Goal: Task Accomplishment & Management: Complete application form

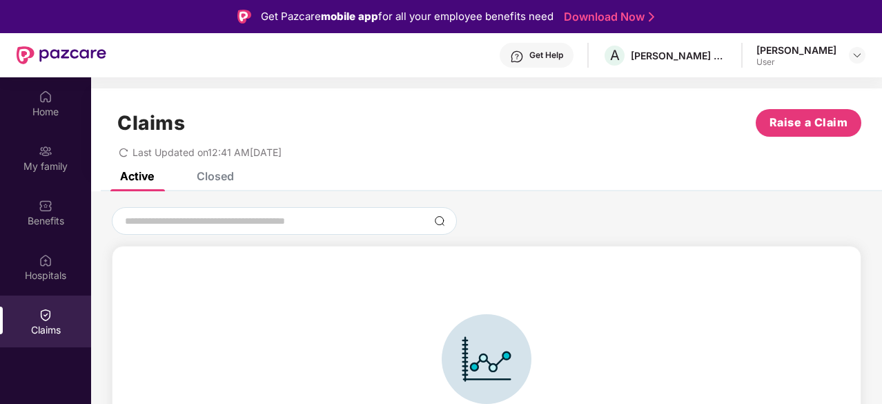
click at [222, 180] on div "Closed" at bounding box center [215, 176] width 37 height 14
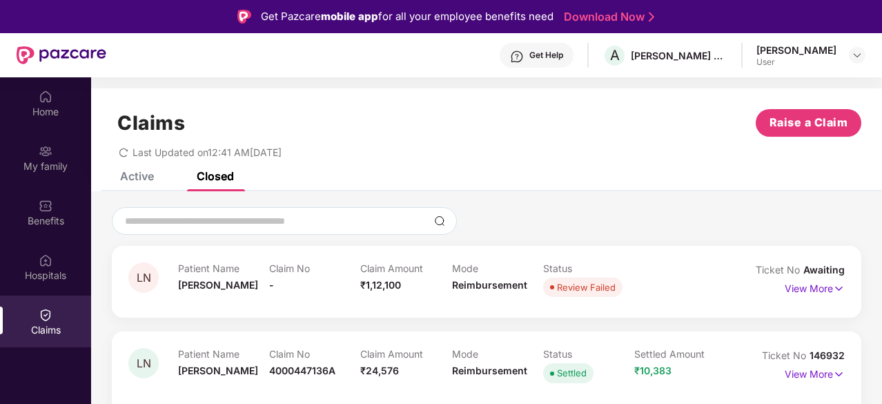
click at [814, 296] on div "View More" at bounding box center [815, 289] width 60 height 22
click at [824, 286] on p "View More" at bounding box center [815, 287] width 60 height 19
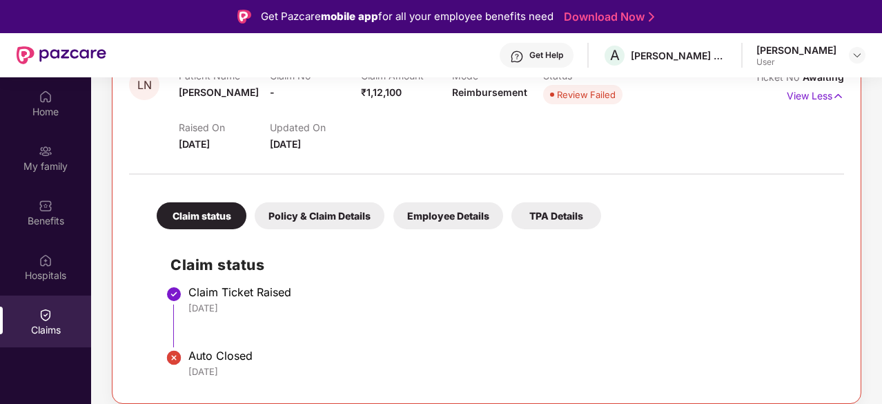
scroll to position [221, 0]
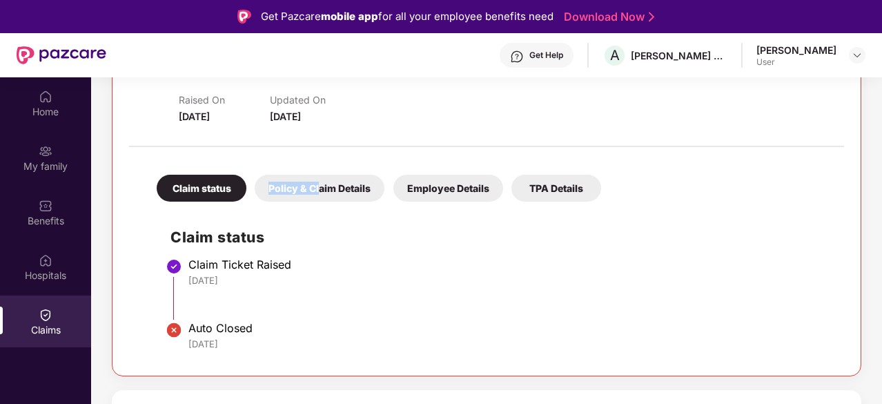
drag, startPoint x: 315, startPoint y: 173, endPoint x: 316, endPoint y: 193, distance: 20.0
click at [316, 193] on div "Claim status Policy & Claim Details Employee Details TPA Details" at bounding box center [372, 181] width 458 height 41
click at [316, 193] on div "Policy & Claim Details" at bounding box center [320, 188] width 130 height 27
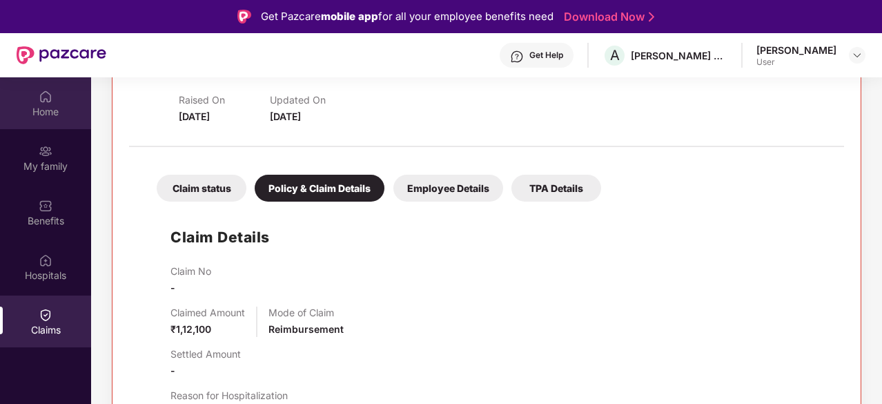
click at [43, 107] on div "Home" at bounding box center [45, 112] width 91 height 14
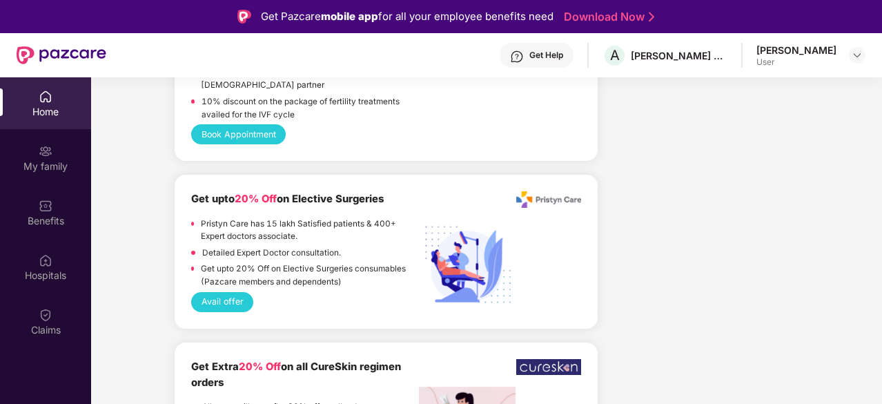
scroll to position [1961, 0]
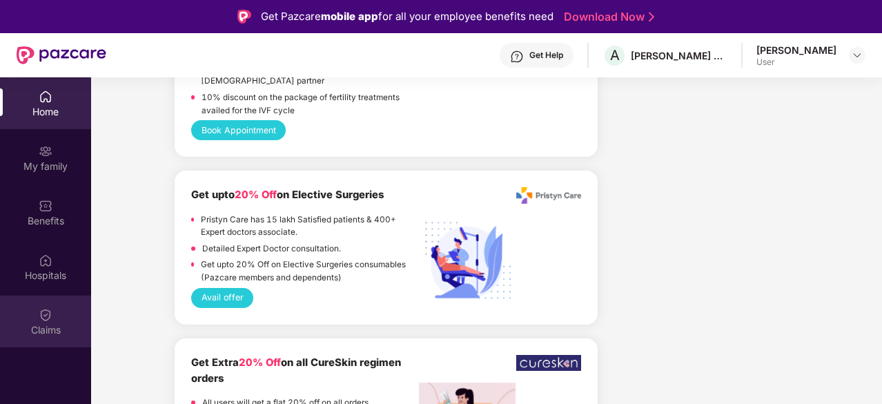
click at [52, 342] on div "Claims" at bounding box center [45, 321] width 91 height 52
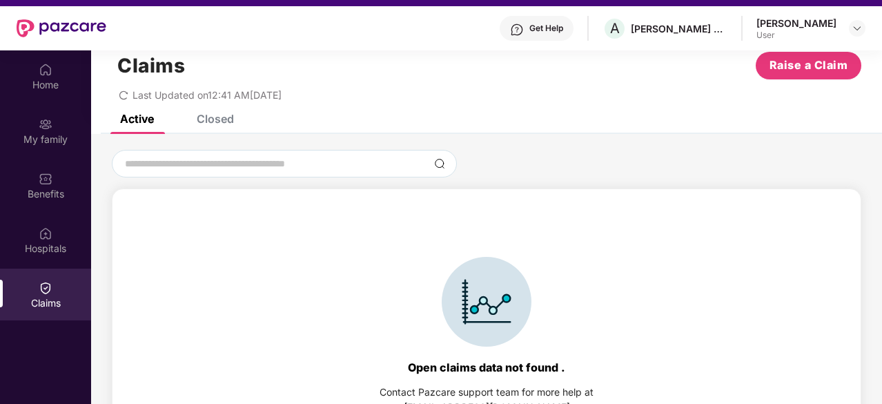
scroll to position [77, 0]
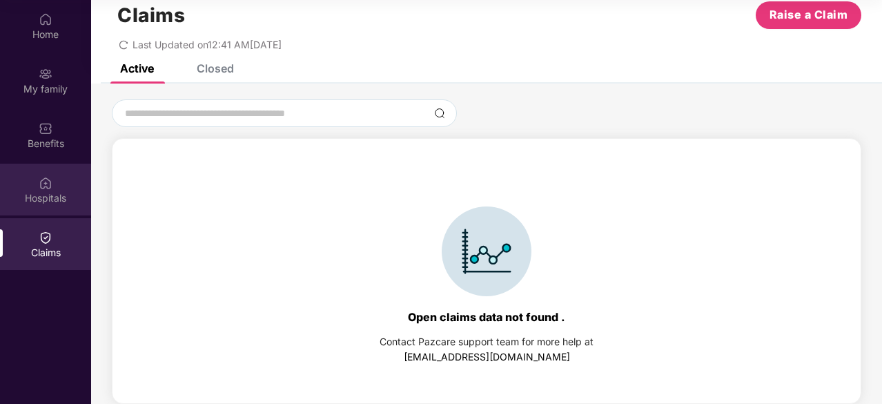
click at [47, 192] on div "Hospitals" at bounding box center [45, 198] width 91 height 14
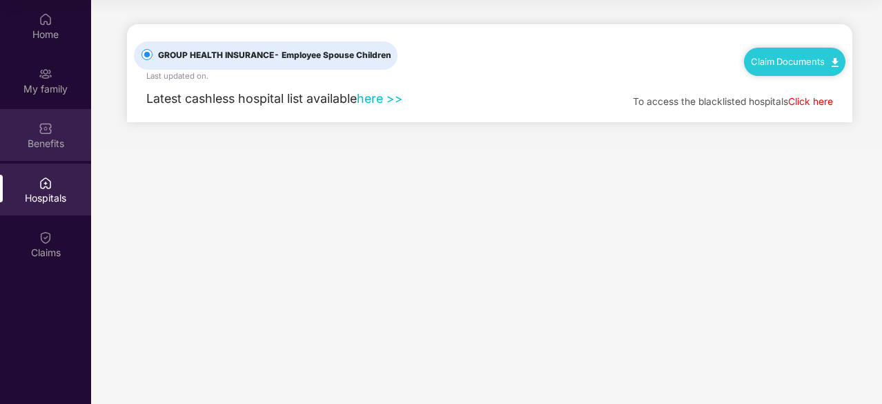
click at [51, 125] on img at bounding box center [46, 129] width 14 height 14
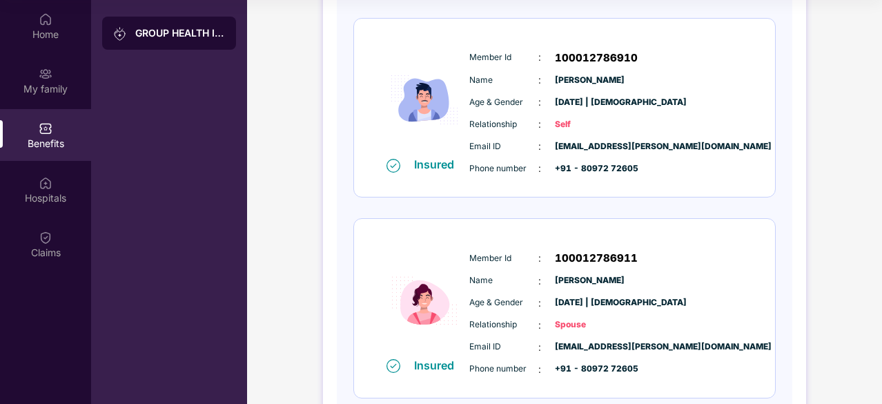
scroll to position [262, 0]
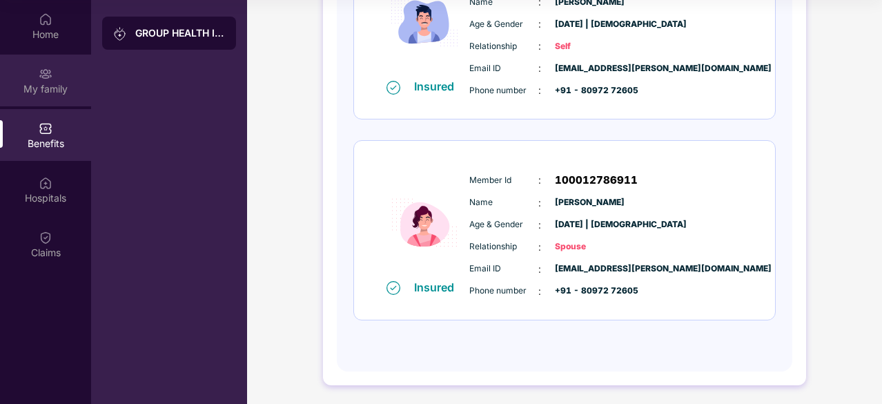
click at [37, 70] on div "My family" at bounding box center [45, 81] width 91 height 52
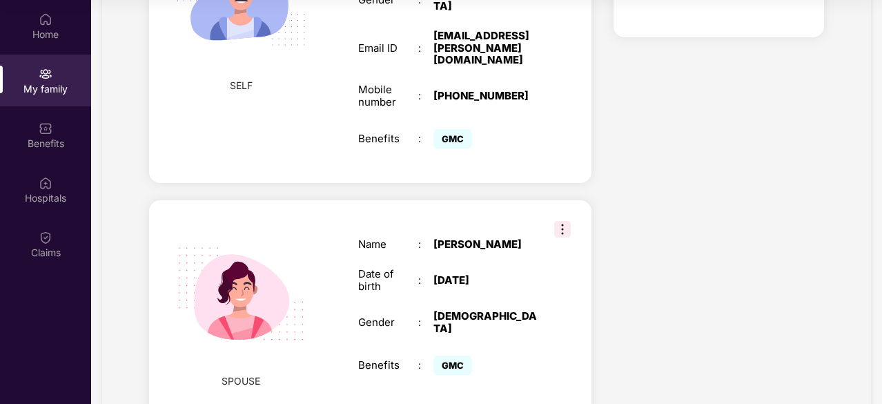
scroll to position [414, 0]
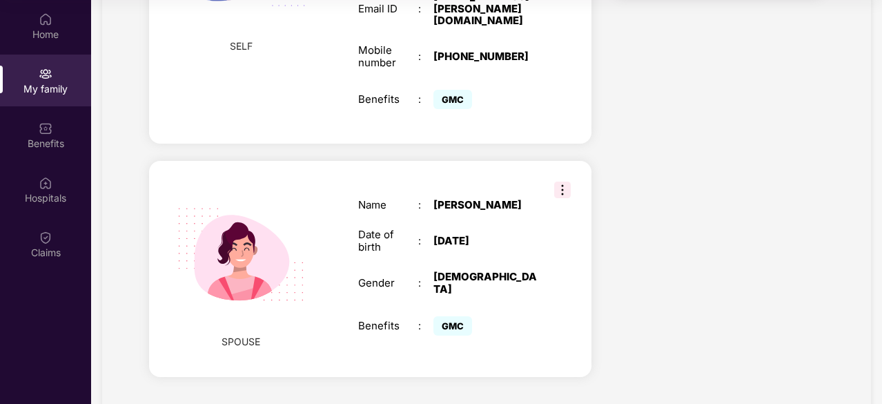
click at [262, 244] on img at bounding box center [240, 254] width 159 height 159
click at [46, 31] on div "Home" at bounding box center [45, 35] width 91 height 14
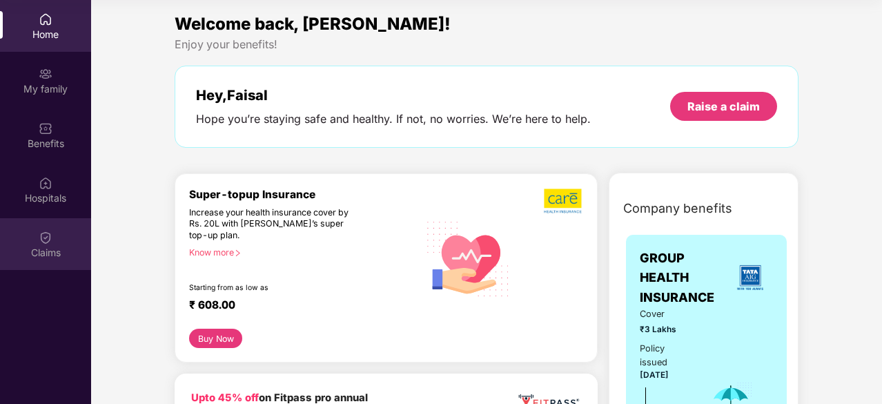
click at [39, 246] on div "Claims" at bounding box center [45, 253] width 91 height 14
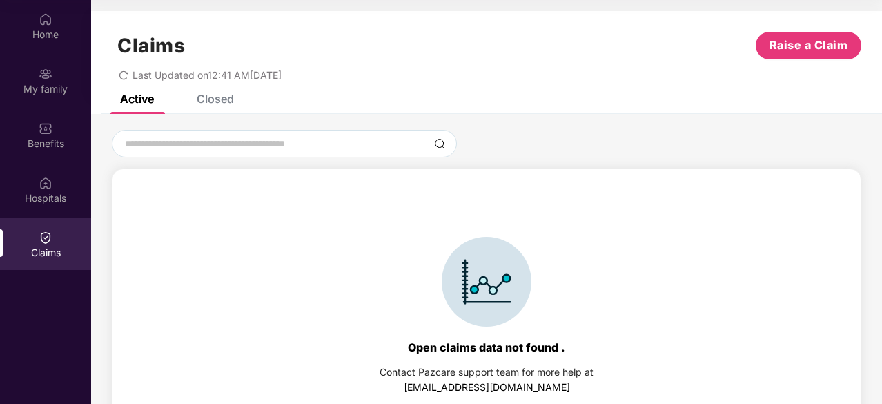
click at [229, 95] on div "Closed" at bounding box center [215, 99] width 37 height 14
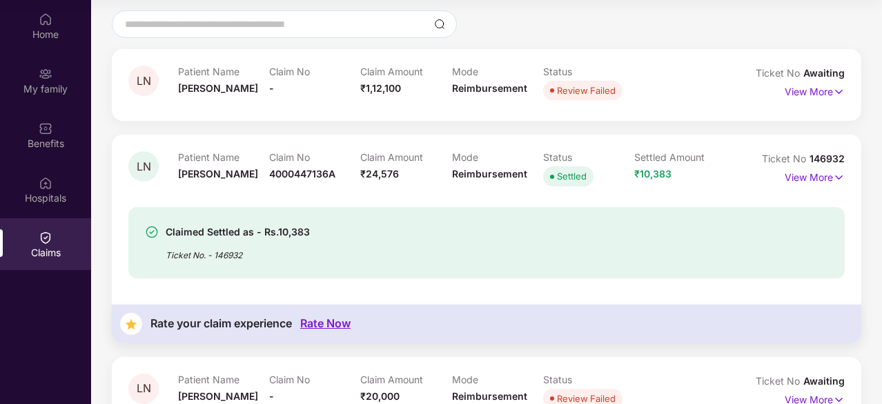
scroll to position [166, 0]
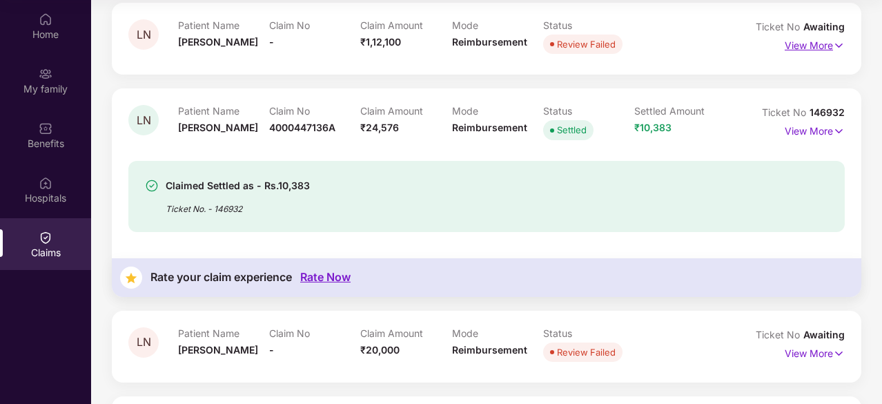
click at [808, 46] on p "View More" at bounding box center [815, 44] width 60 height 19
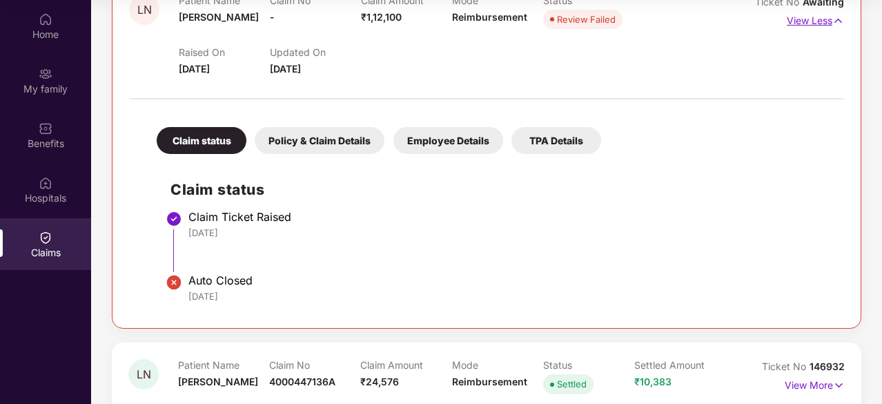
scroll to position [193, 0]
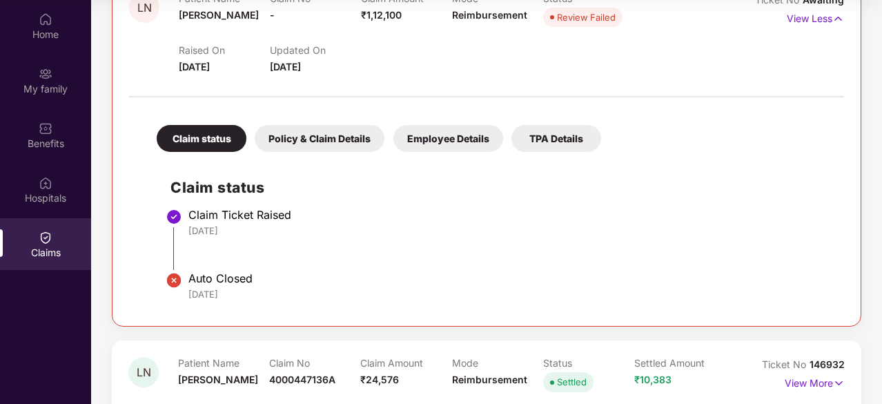
click at [345, 142] on div "Policy & Claim Details" at bounding box center [320, 138] width 130 height 27
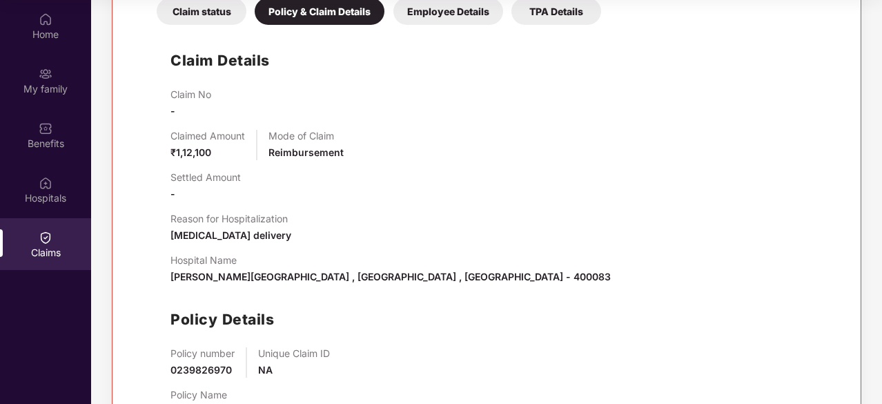
scroll to position [304, 0]
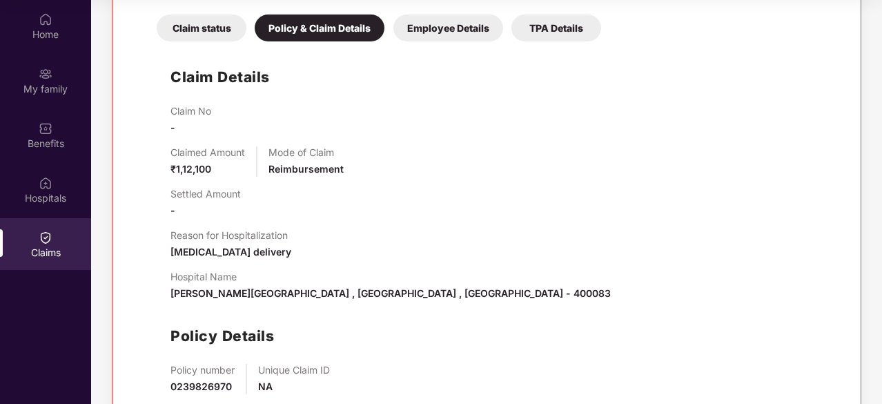
click at [215, 28] on div "Claim status" at bounding box center [202, 27] width 90 height 27
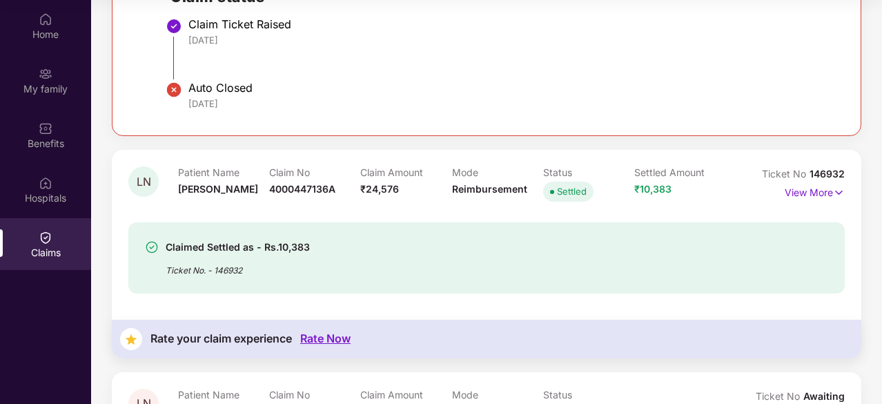
scroll to position [523, 0]
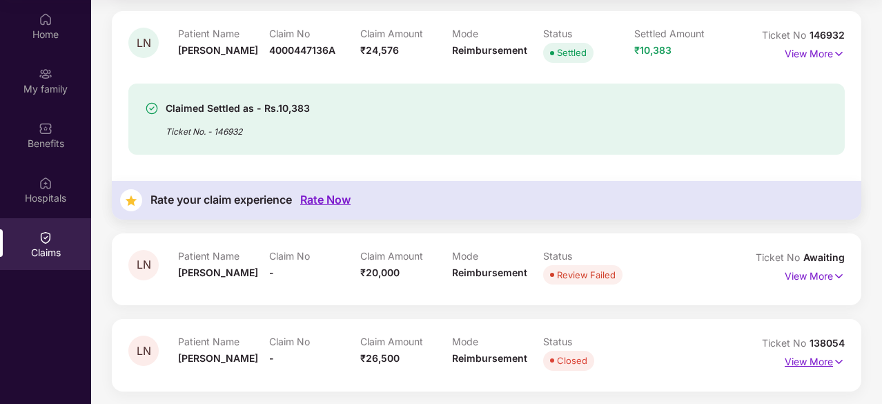
click at [804, 357] on p "View More" at bounding box center [815, 360] width 60 height 19
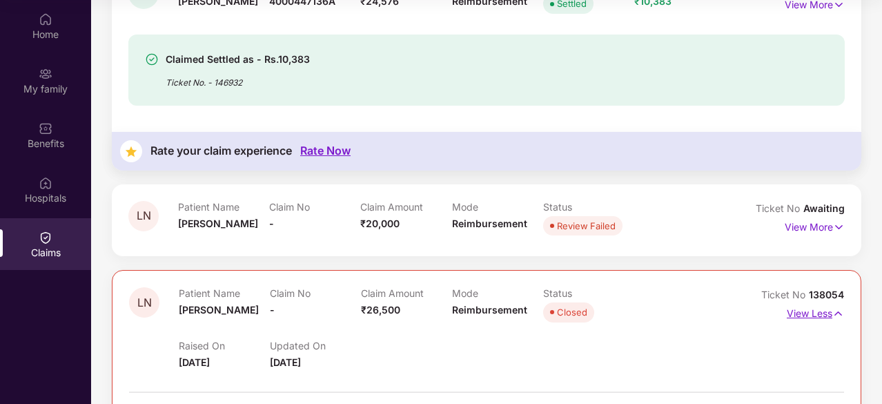
scroll to position [458, 0]
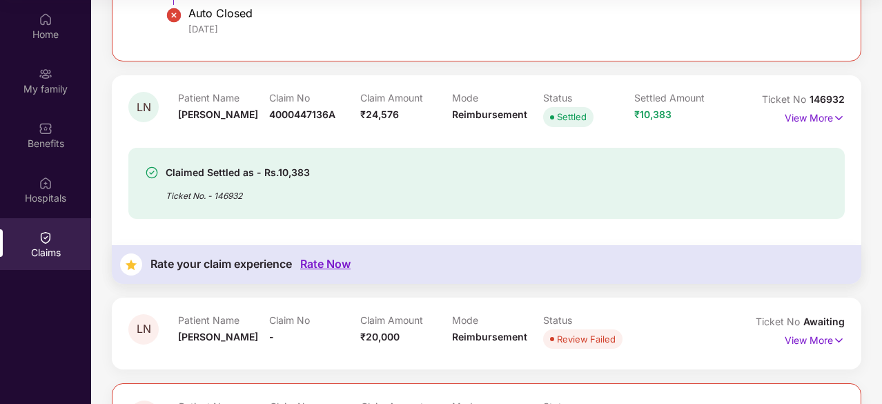
click at [714, 338] on div "Patient Name Lubna Nekware Claim No - Claim Amount ₹20,000 Mode Reimbursement S…" at bounding box center [451, 333] width 547 height 38
click at [816, 343] on p "View More" at bounding box center [815, 338] width 60 height 19
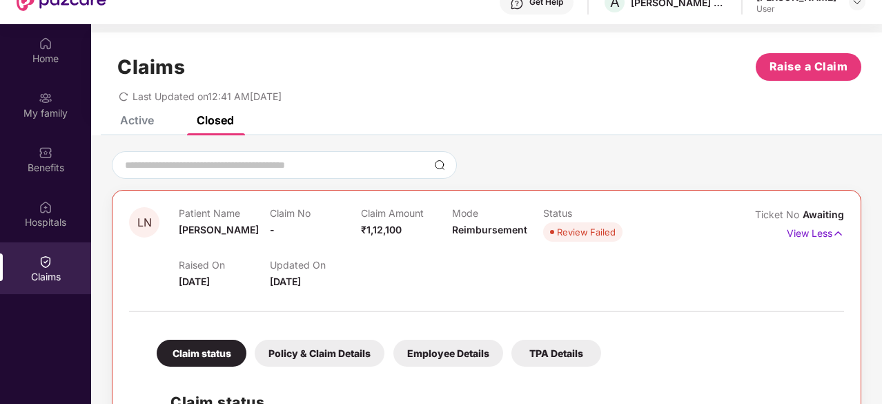
scroll to position [0, 0]
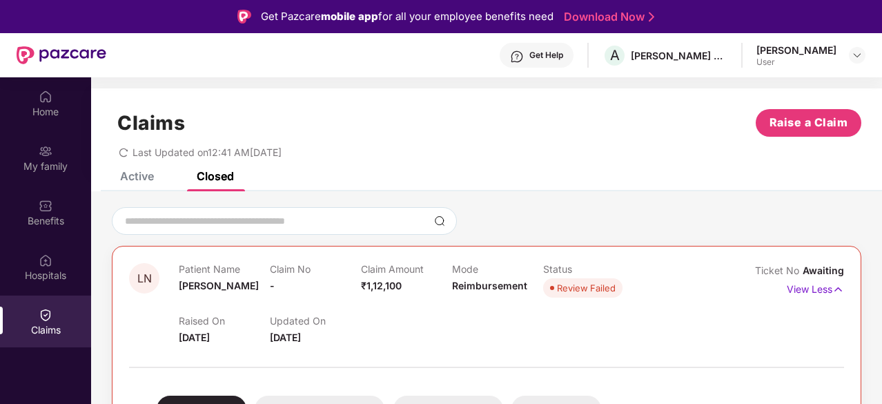
click at [683, 311] on div "Raised On 26 Aug 2025 Updated On 28 Aug 2025" at bounding box center [452, 323] width 546 height 44
click at [839, 128] on span "Raise a Claim" at bounding box center [809, 122] width 79 height 17
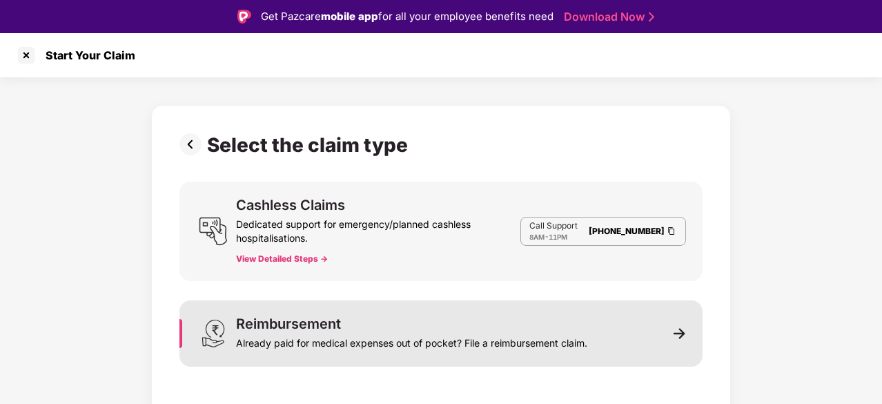
click at [636, 322] on div "Reimbursement Already paid for medical expenses out of pocket? File a reimburse…" at bounding box center [440, 333] width 523 height 66
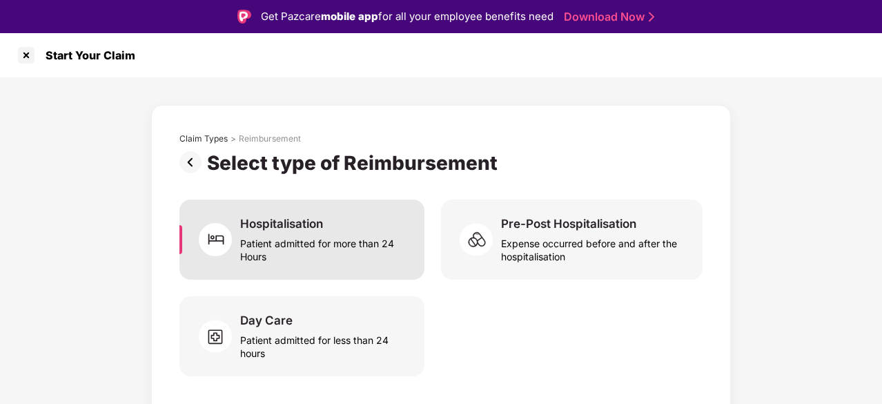
click at [361, 255] on div "Patient admitted for more than 24 Hours" at bounding box center [324, 247] width 168 height 32
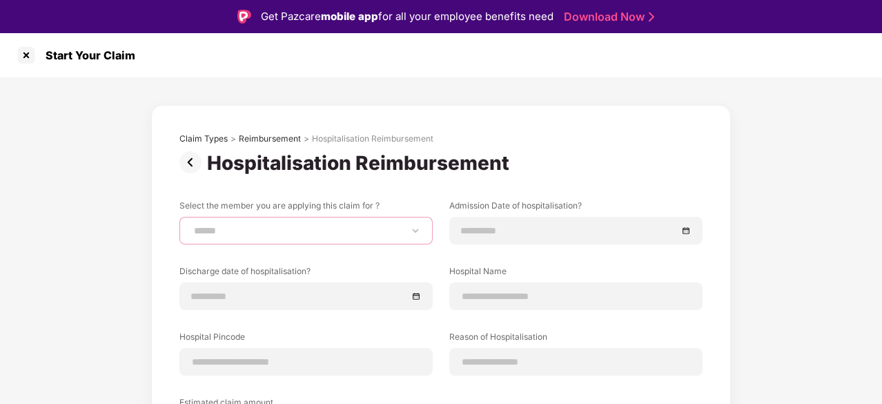
click at [378, 229] on select "**********" at bounding box center [306, 230] width 230 height 11
select select "**********"
click at [191, 225] on select "**********" at bounding box center [306, 230] width 230 height 11
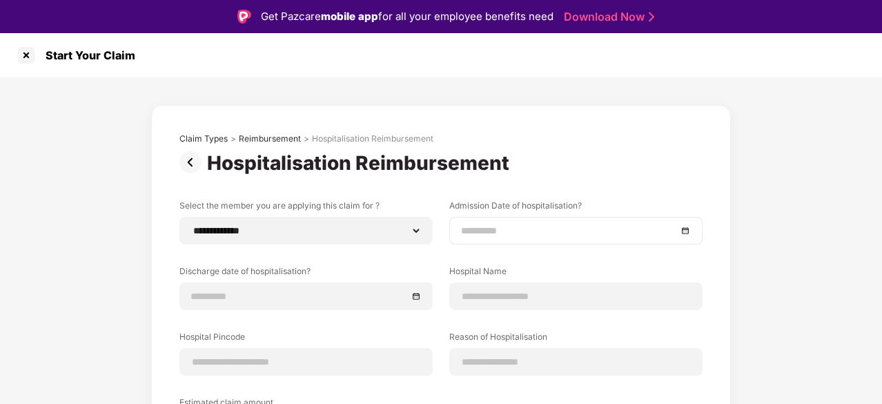
click at [532, 242] on div at bounding box center [575, 231] width 253 height 28
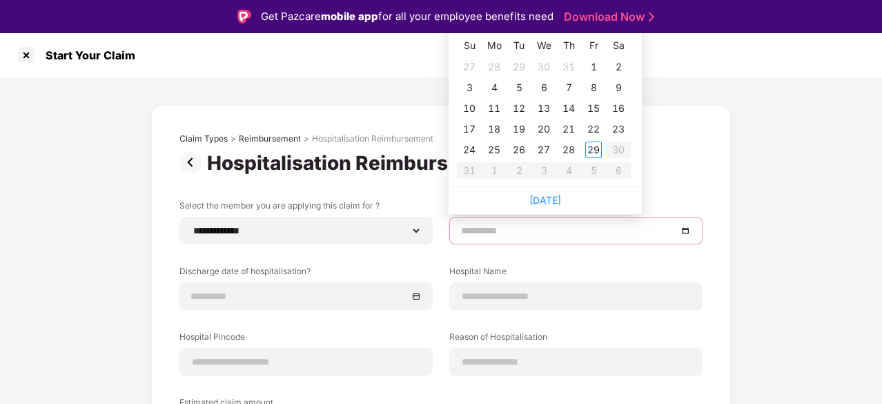
type input "**********"
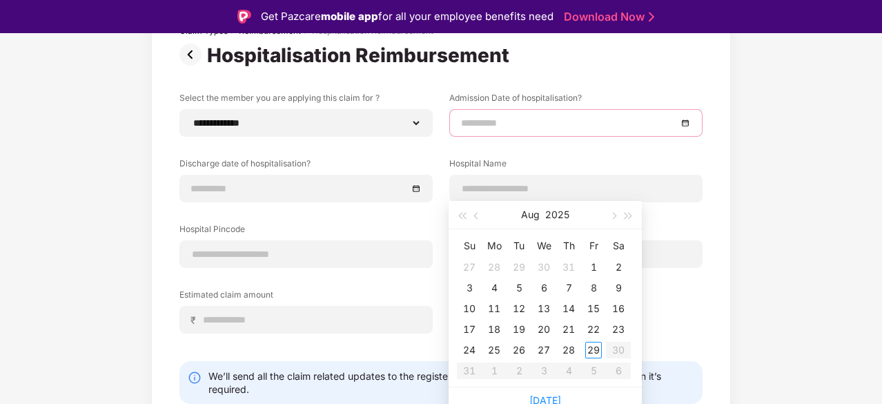
scroll to position [110, 0]
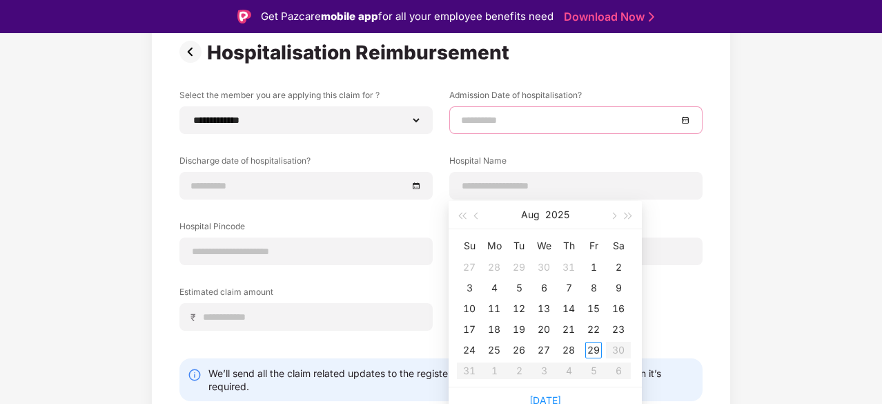
click at [654, 110] on div at bounding box center [575, 120] width 253 height 28
click at [476, 217] on button "button" at bounding box center [476, 215] width 15 height 28
type input "**********"
click at [542, 286] on div "11" at bounding box center [544, 288] width 17 height 17
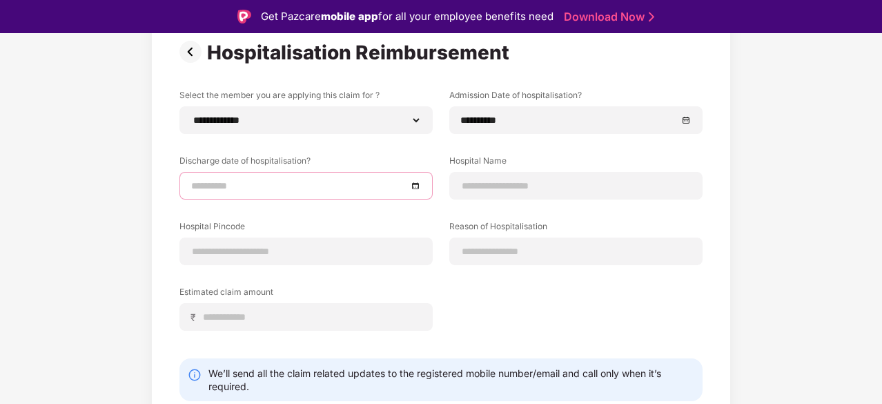
click at [327, 186] on input at bounding box center [299, 185] width 216 height 15
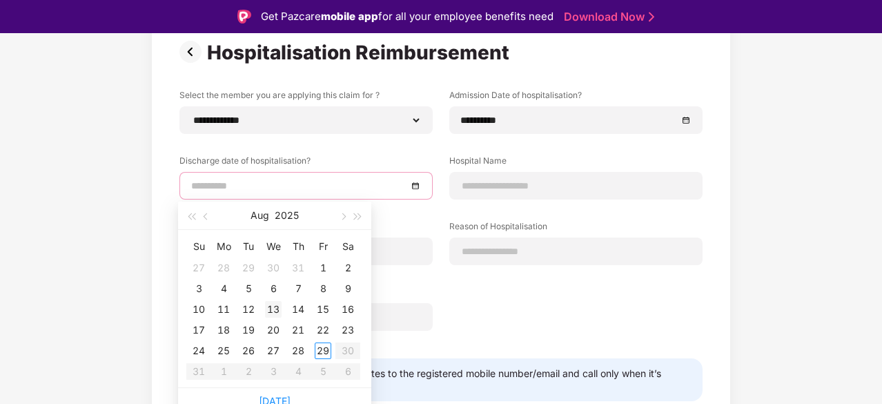
type input "**********"
click at [273, 308] on div "13" at bounding box center [273, 309] width 17 height 17
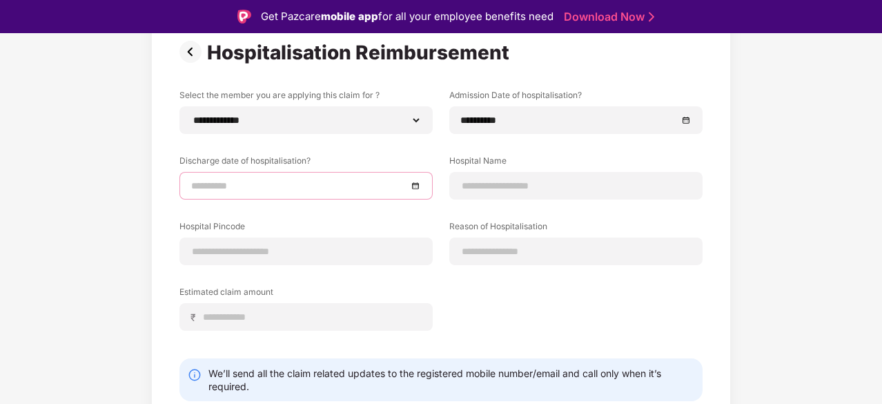
click at [414, 186] on div at bounding box center [306, 185] width 230 height 15
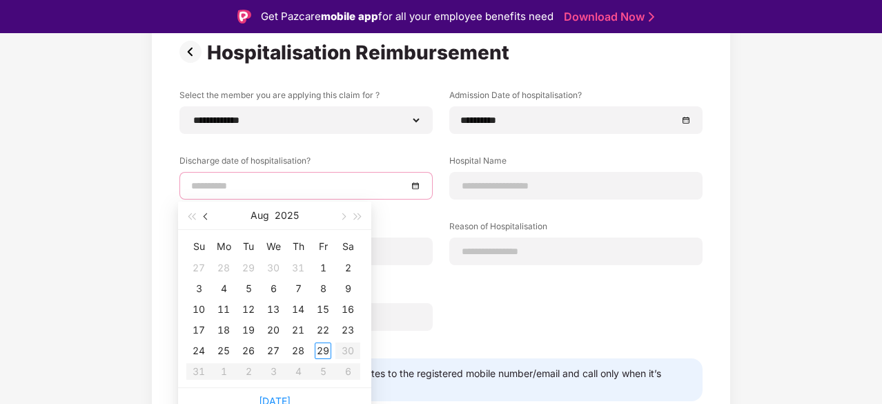
click at [207, 215] on span "button" at bounding box center [207, 216] width 7 height 7
type input "**********"
click at [327, 284] on div "13" at bounding box center [323, 288] width 17 height 17
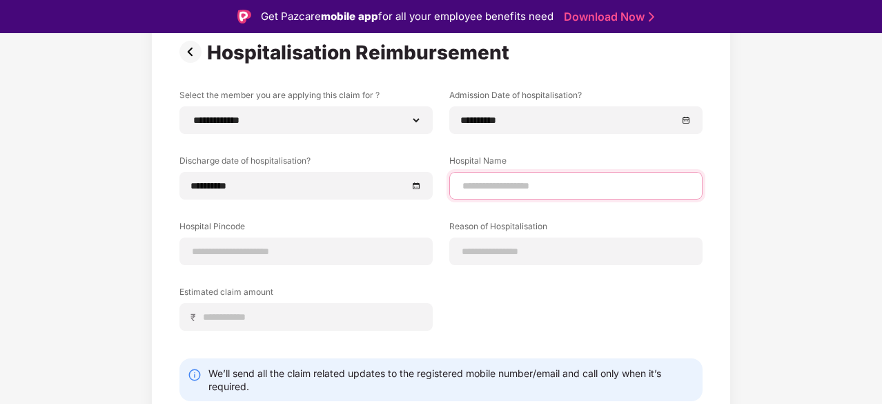
click at [530, 183] on input at bounding box center [576, 186] width 230 height 14
type input "**********"
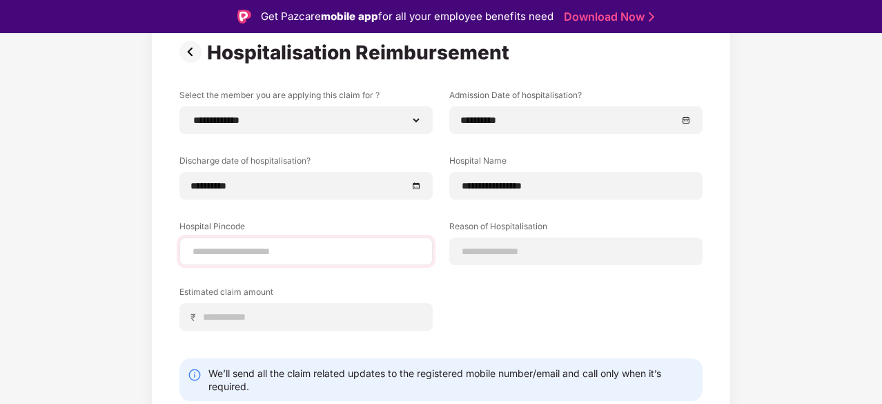
click at [360, 240] on div at bounding box center [305, 251] width 253 height 28
click at [352, 248] on input at bounding box center [306, 251] width 230 height 14
type input "******"
select select "******"
select select "**********"
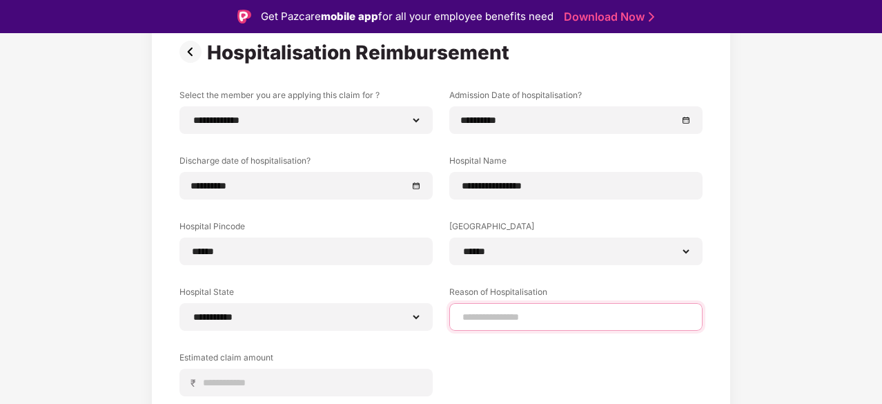
click at [496, 315] on input at bounding box center [576, 317] width 230 height 14
type input "**********"
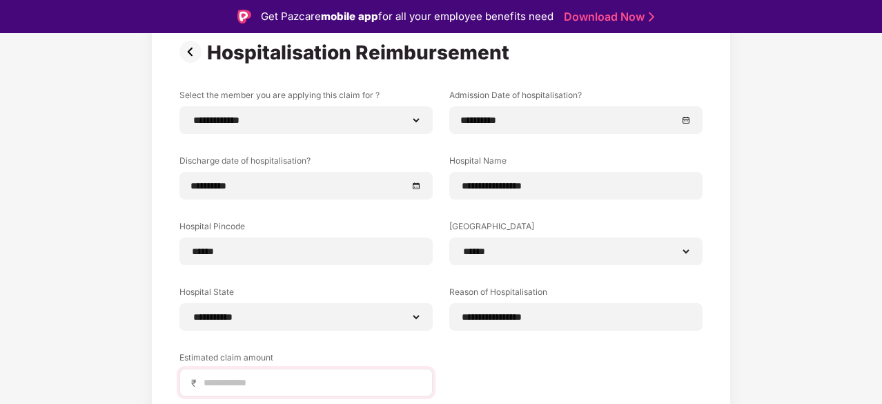
click at [335, 373] on div "₹" at bounding box center [305, 383] width 253 height 28
click at [327, 382] on input at bounding box center [311, 383] width 219 height 14
type input "******"
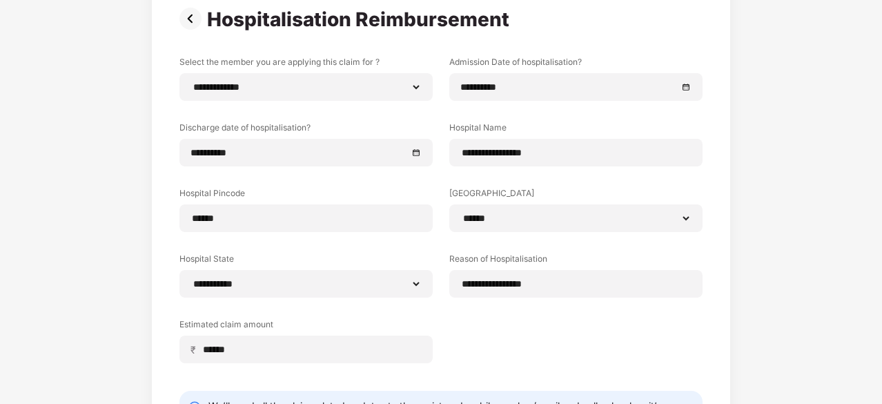
click at [649, 347] on div "**********" at bounding box center [440, 220] width 523 height 328
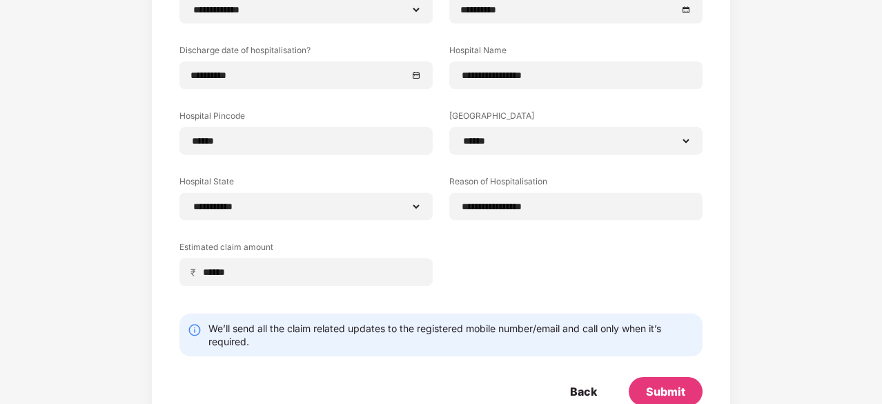
scroll to position [224, 0]
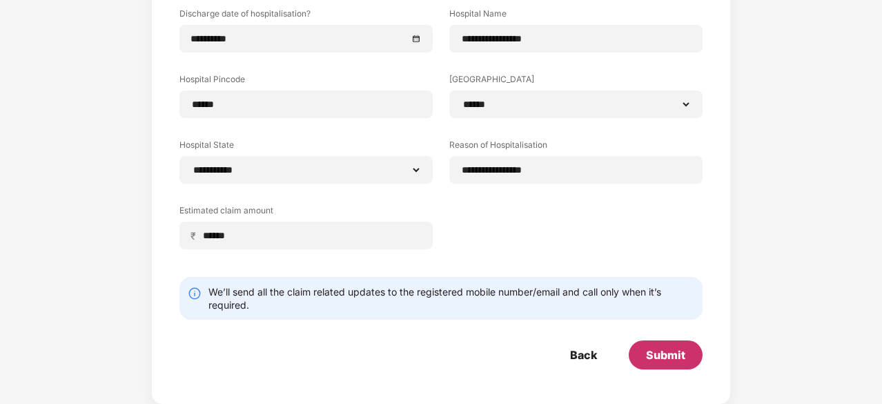
click at [649, 347] on div "Submit" at bounding box center [665, 354] width 39 height 15
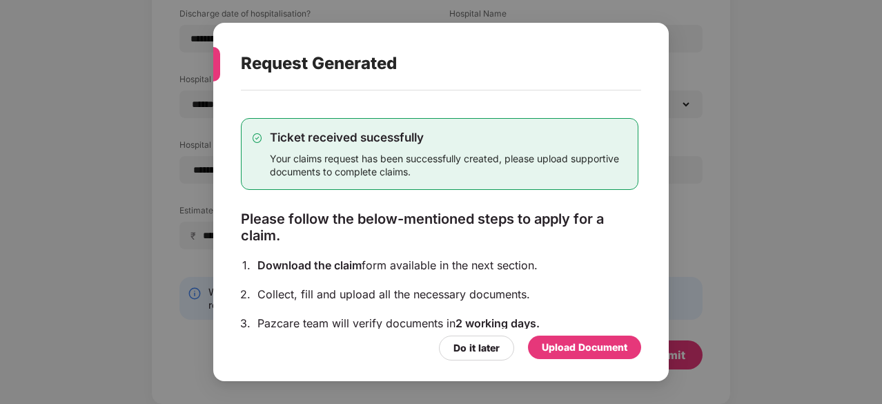
click at [598, 346] on div "Upload Document" at bounding box center [585, 347] width 86 height 15
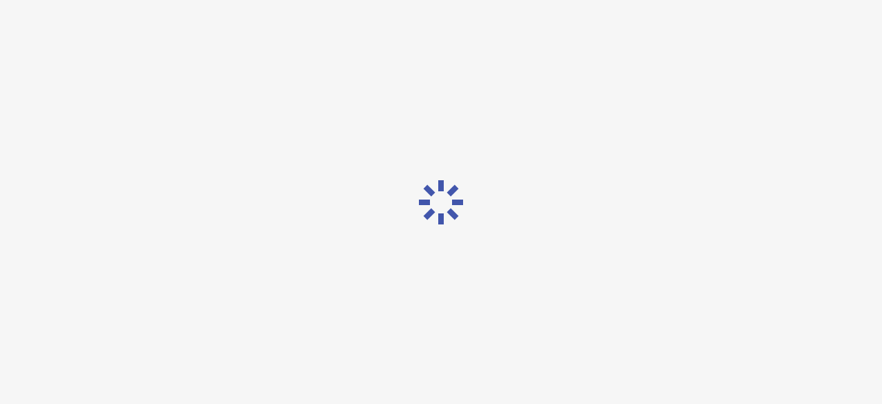
scroll to position [0, 0]
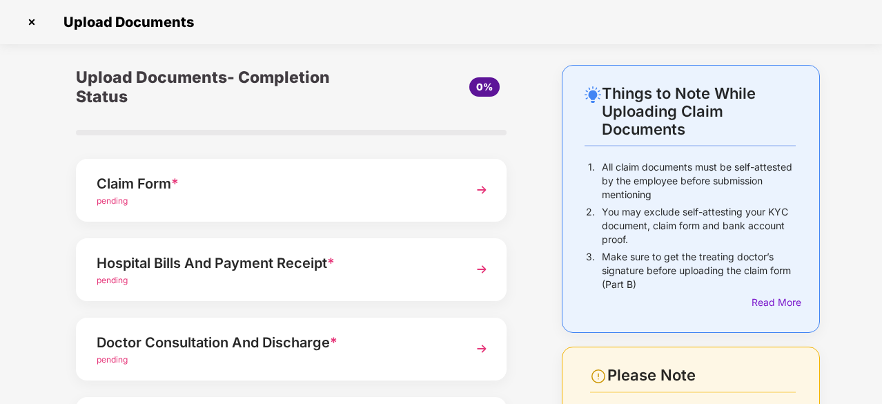
click at [435, 196] on div "pending" at bounding box center [275, 201] width 357 height 13
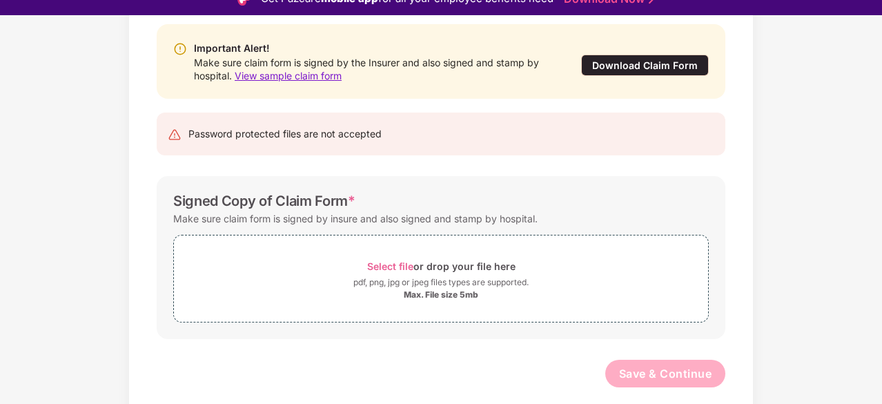
scroll to position [142, 0]
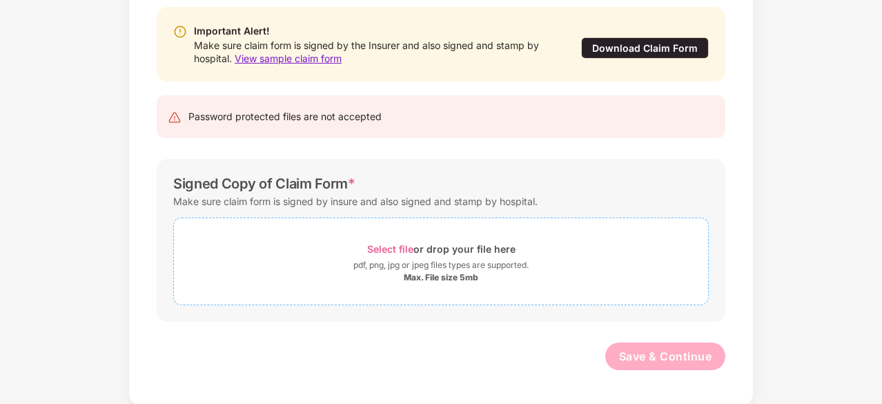
click at [382, 249] on span "Select file" at bounding box center [390, 249] width 46 height 12
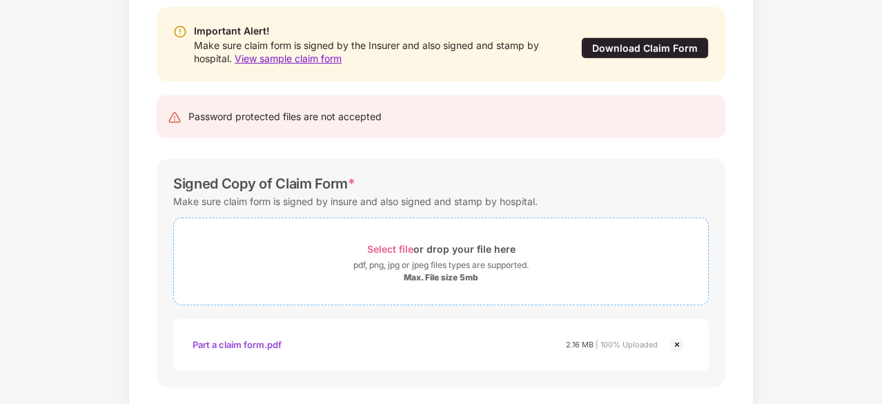
click at [385, 243] on span "Select file" at bounding box center [390, 249] width 46 height 12
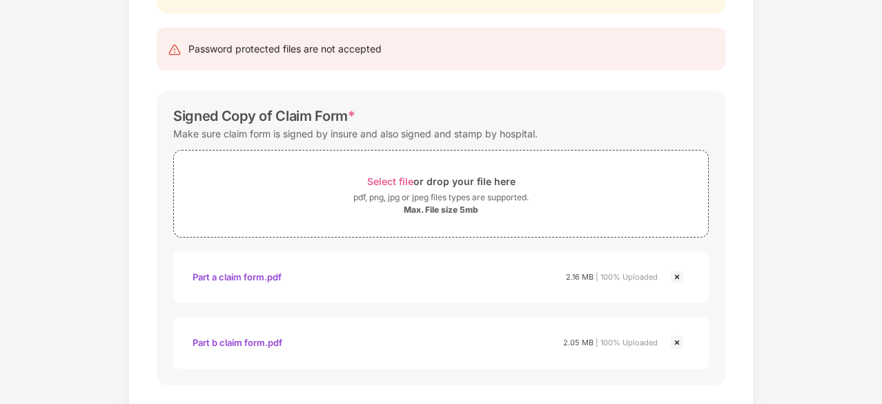
scroll to position [273, 0]
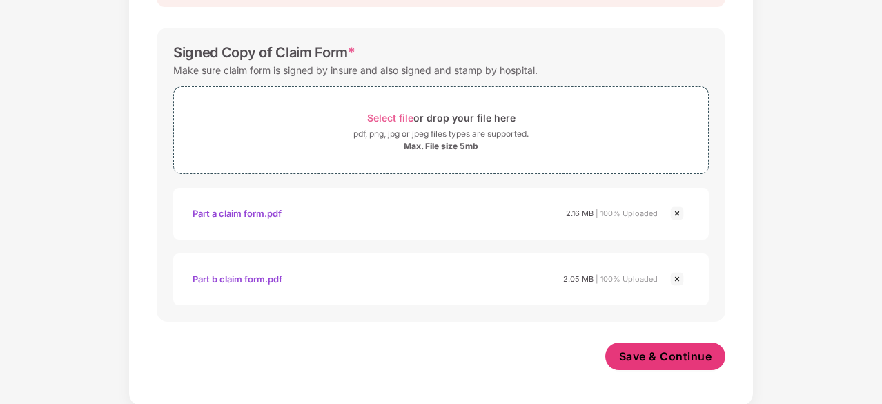
click at [663, 358] on span "Save & Continue" at bounding box center [665, 356] width 93 height 15
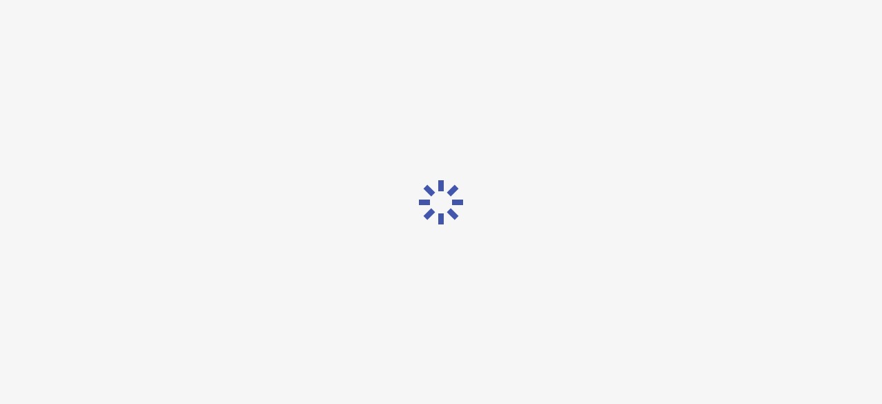
scroll to position [0, 0]
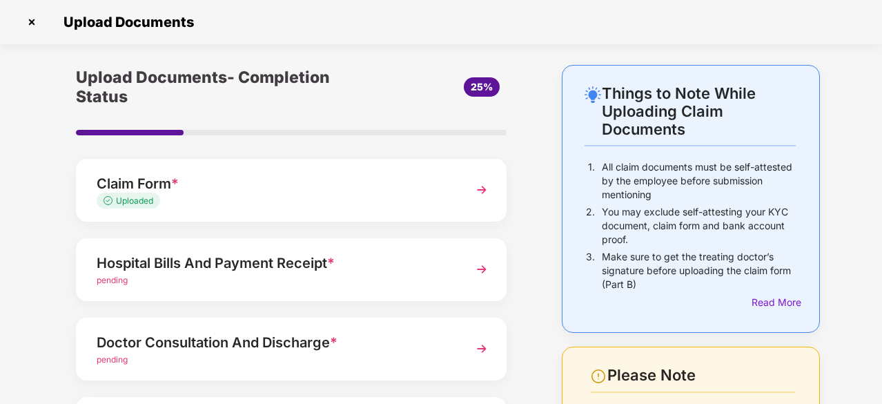
click at [478, 264] on img at bounding box center [481, 269] width 25 height 25
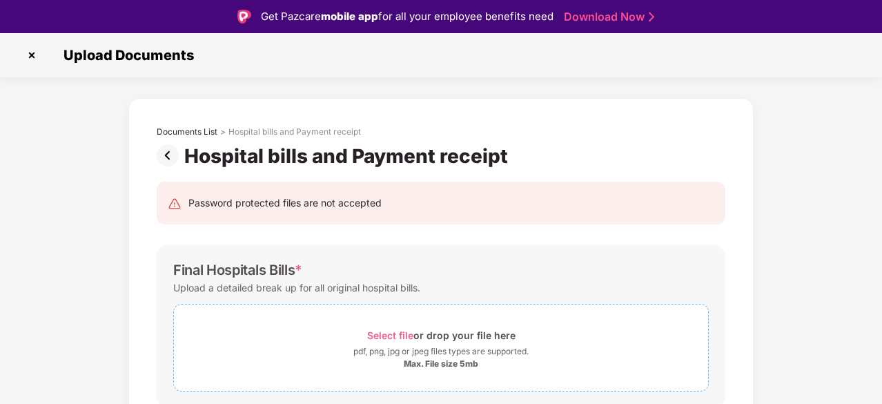
click at [380, 339] on span "Select file" at bounding box center [390, 335] width 46 height 12
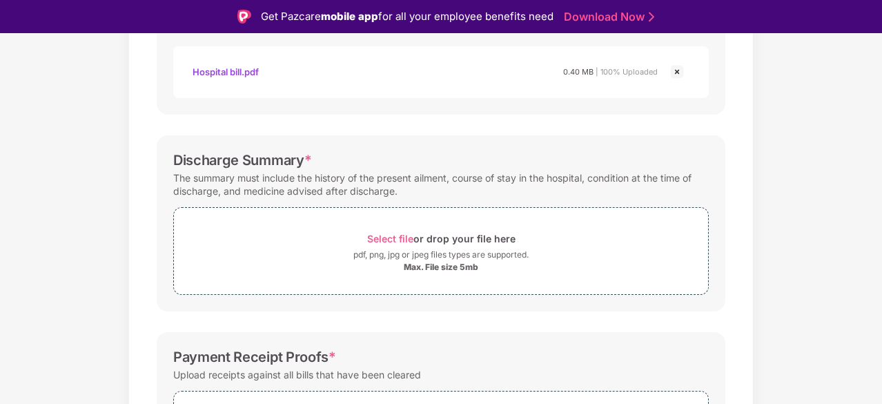
scroll to position [387, 0]
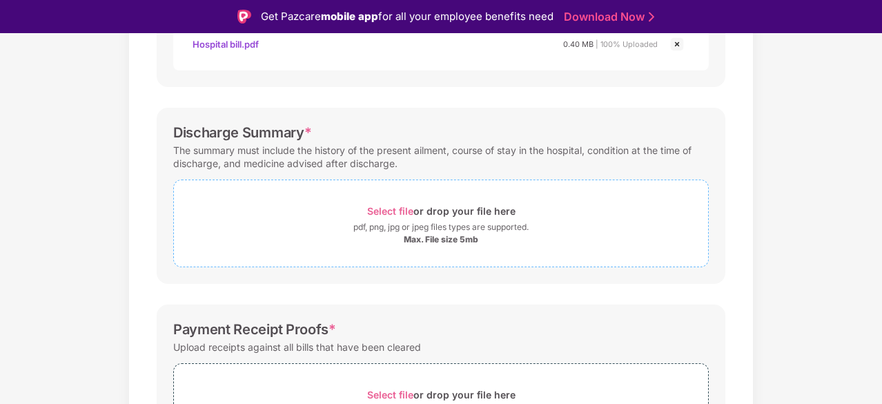
click at [393, 208] on span "Select file" at bounding box center [390, 211] width 46 height 12
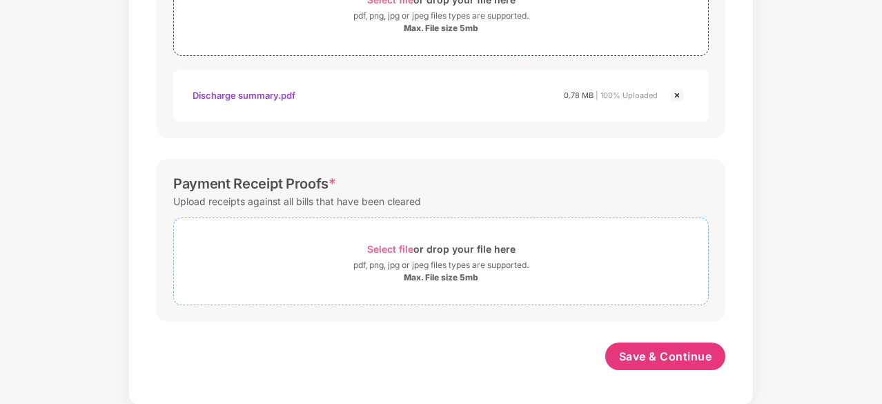
scroll to position [564, 0]
click at [405, 249] on span "Select file" at bounding box center [390, 250] width 46 height 12
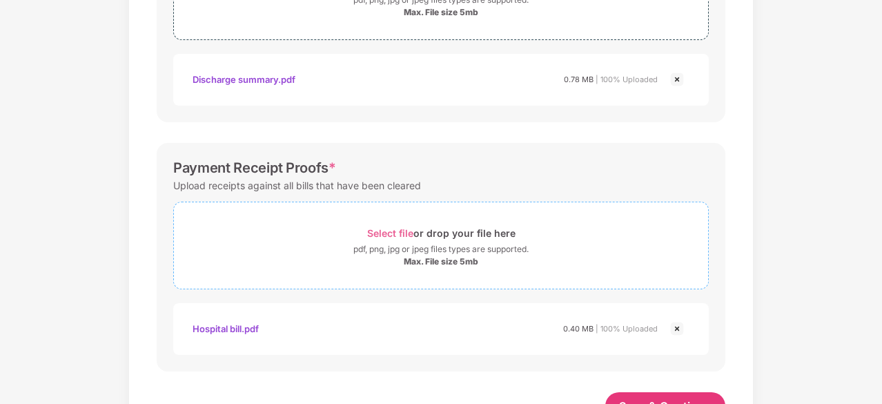
scroll to position [630, 0]
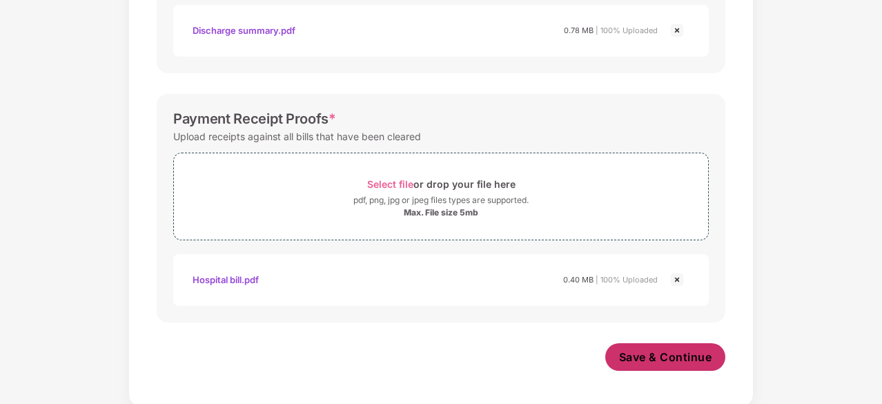
click at [669, 343] on button "Save & Continue" at bounding box center [665, 357] width 121 height 28
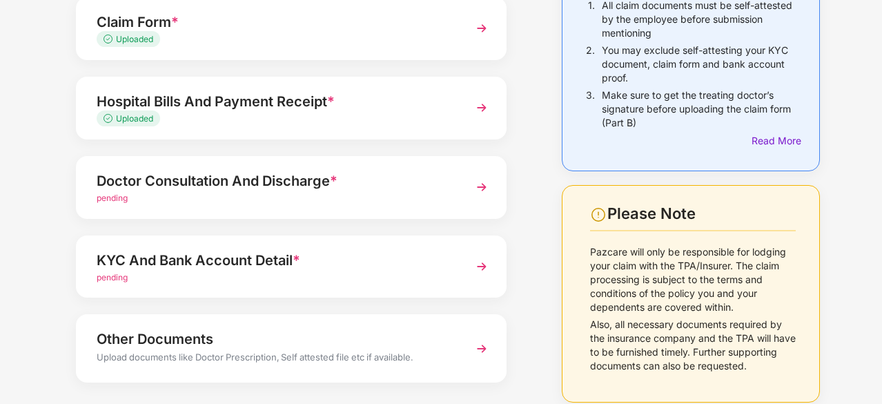
scroll to position [193, 0]
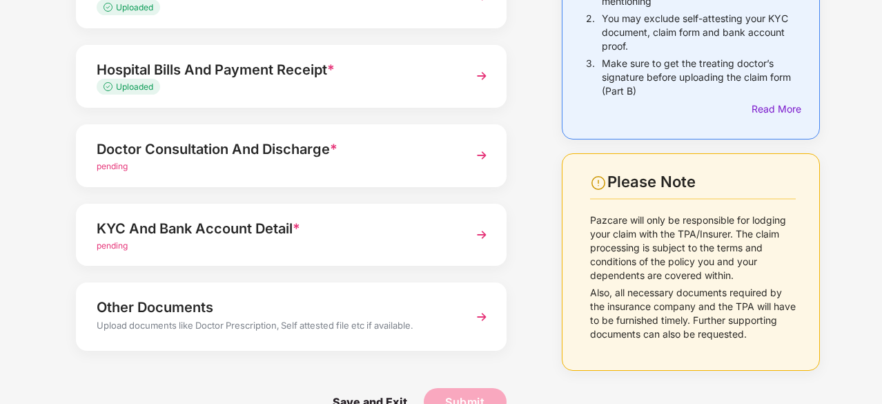
click at [481, 150] on img at bounding box center [481, 155] width 25 height 25
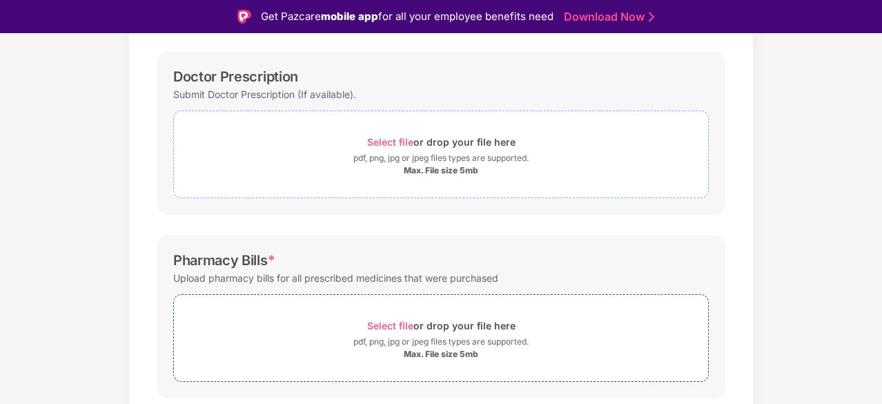
click at [391, 139] on span "Select file" at bounding box center [390, 142] width 46 height 12
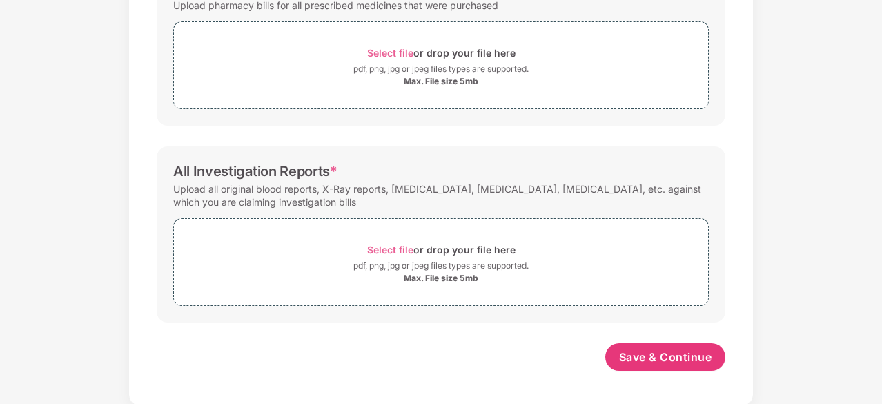
scroll to position [471, 0]
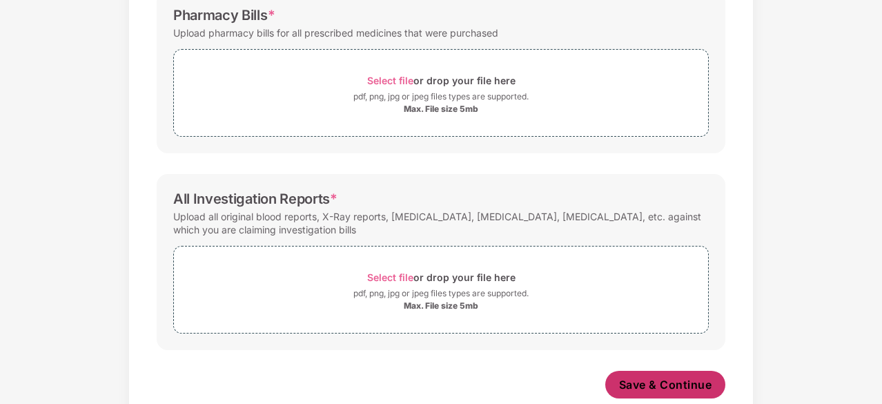
click at [673, 380] on span "Save & Continue" at bounding box center [665, 384] width 93 height 15
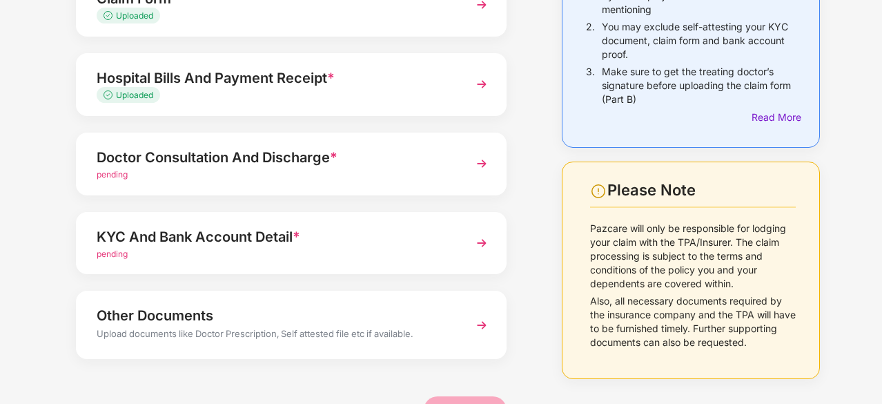
scroll to position [221, 0]
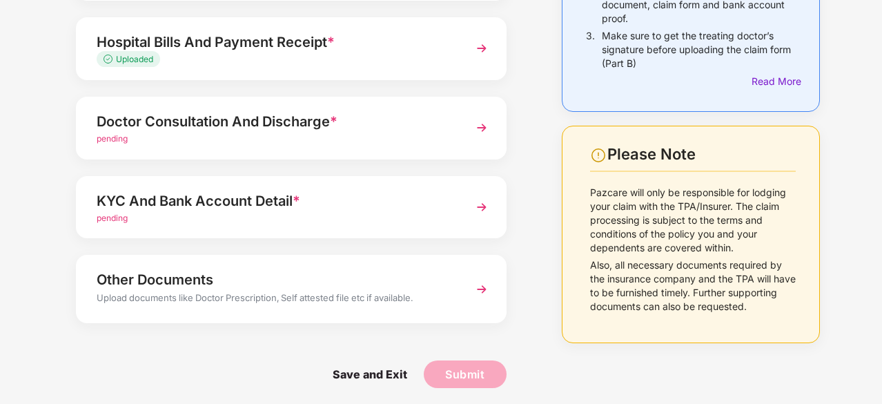
click at [478, 131] on img at bounding box center [481, 127] width 25 height 25
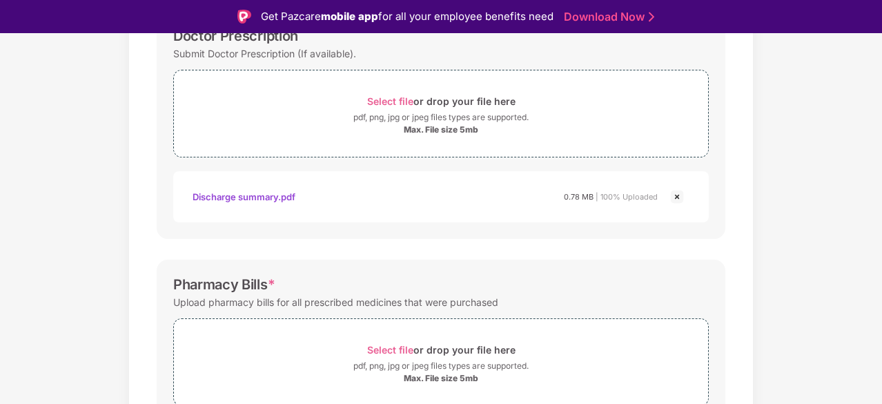
scroll to position [359, 0]
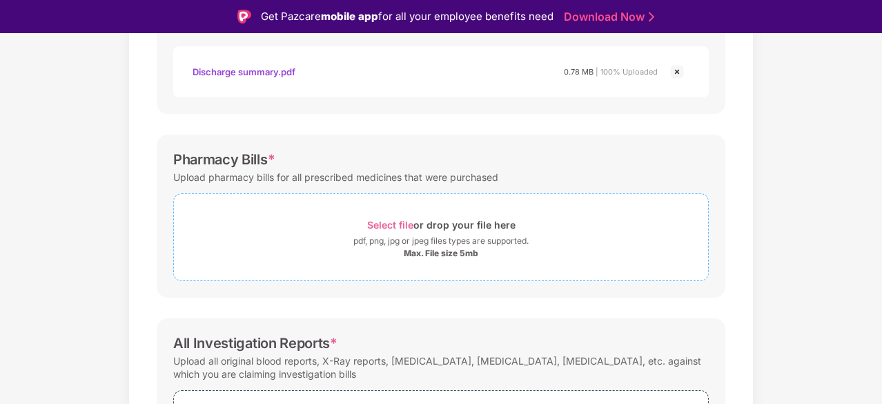
click at [384, 217] on div "Select file or drop your file here" at bounding box center [441, 224] width 148 height 19
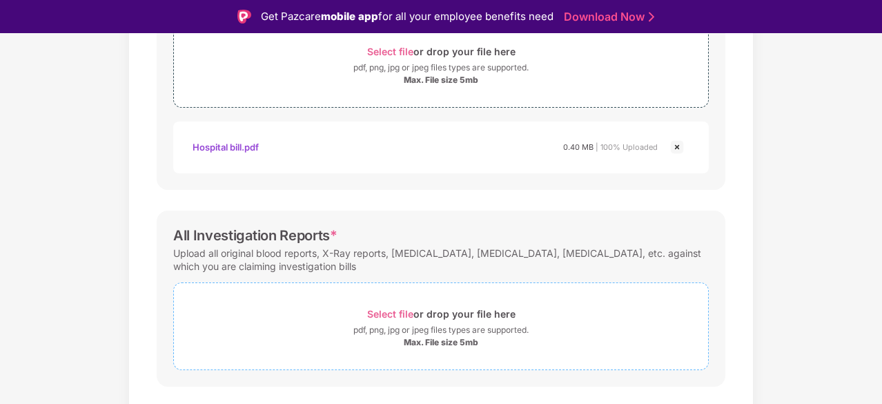
scroll to position [563, 0]
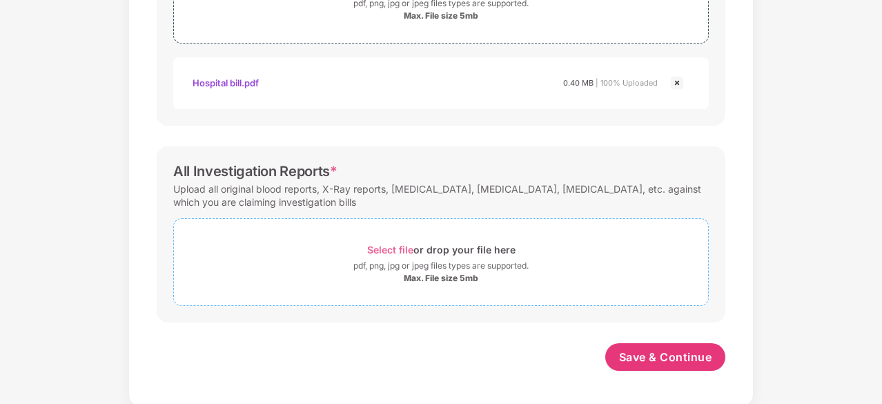
click at [384, 251] on span "Select file" at bounding box center [390, 250] width 46 height 12
click at [680, 360] on span "Save & Continue" at bounding box center [665, 356] width 93 height 15
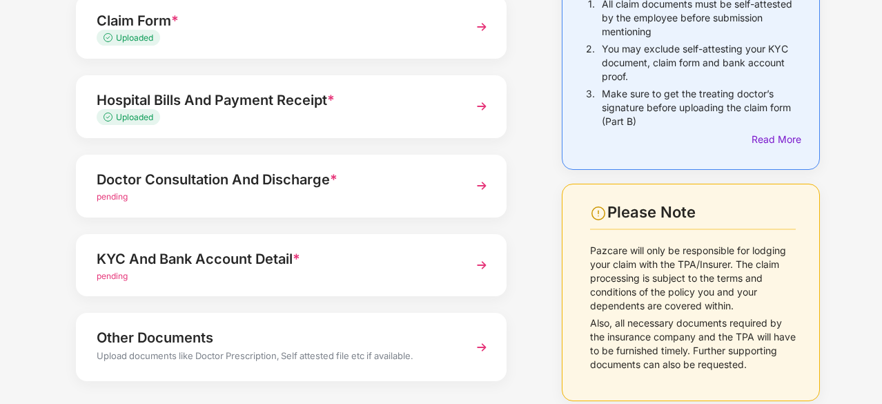
scroll to position [225, 0]
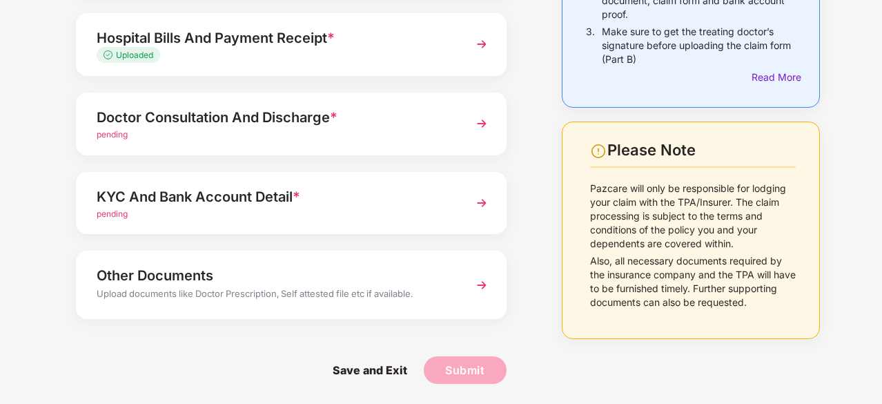
click at [483, 204] on img at bounding box center [481, 203] width 25 height 25
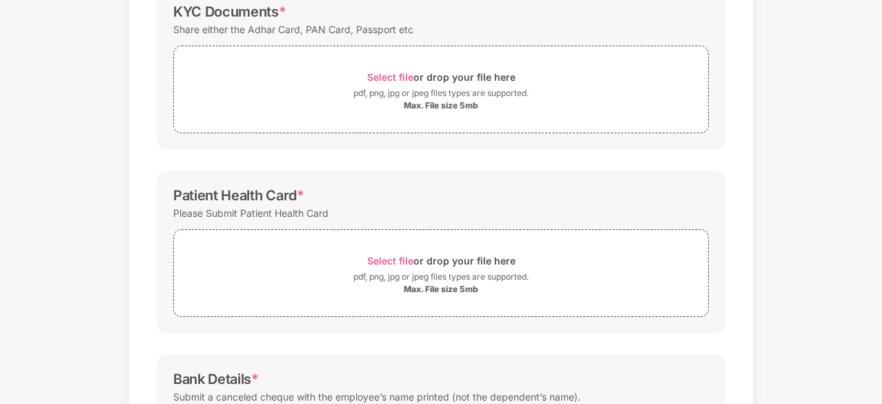
scroll to position [0, 0]
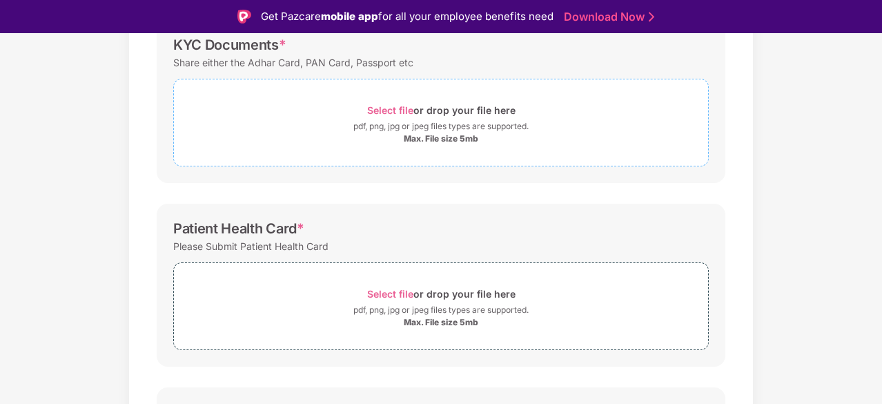
click at [398, 106] on span "Select file" at bounding box center [390, 110] width 46 height 12
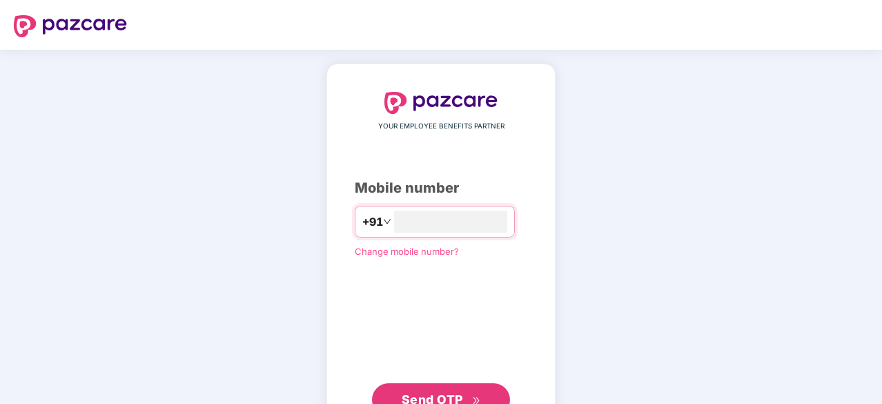
type input "**********"
click at [460, 386] on button "Send OTP" at bounding box center [441, 398] width 138 height 33
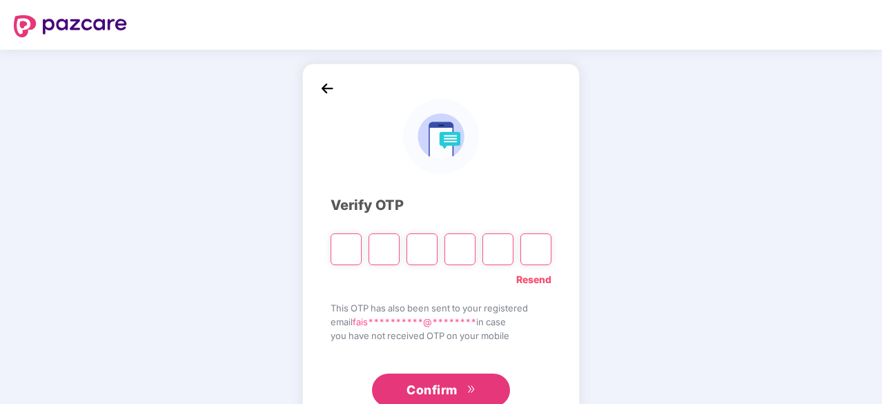
type input "*"
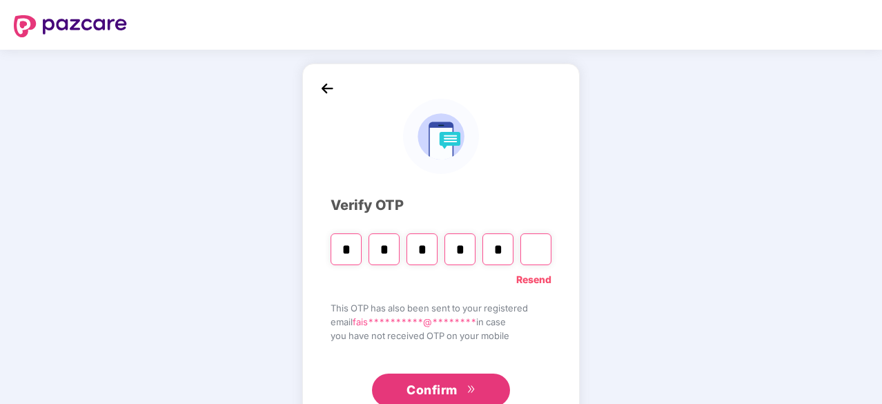
type input "*"
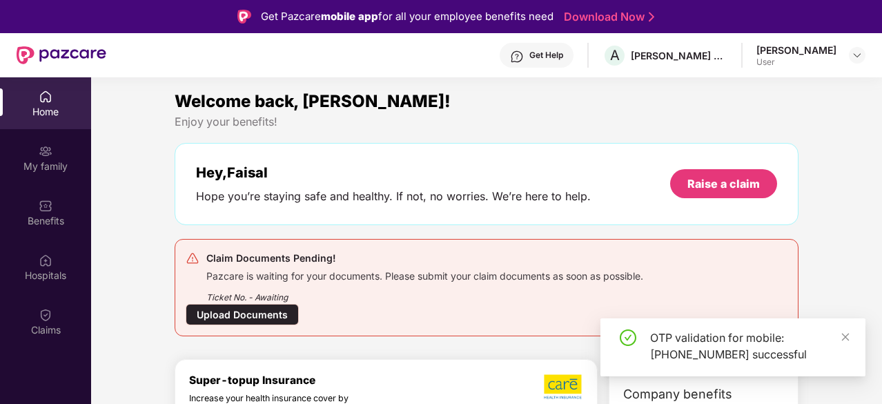
click at [225, 313] on div "Upload Documents" at bounding box center [242, 314] width 113 height 21
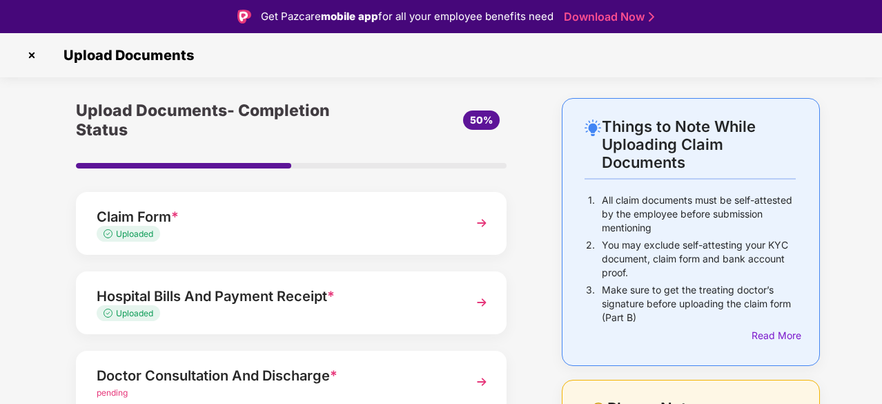
scroll to position [33, 0]
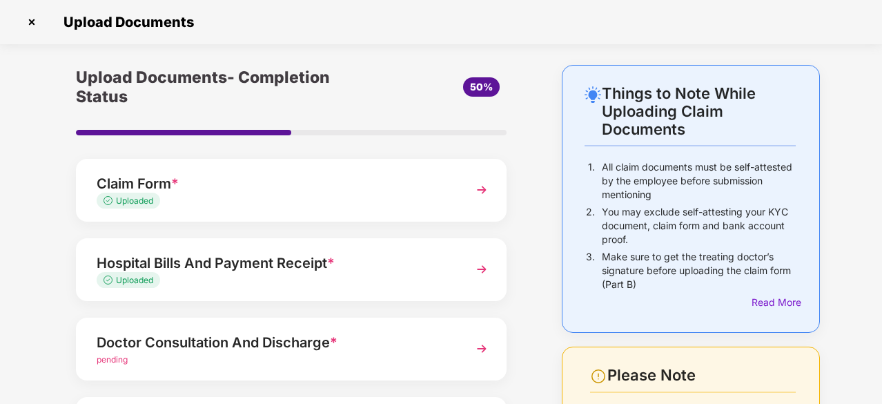
drag, startPoint x: 883, startPoint y: 204, endPoint x: 512, endPoint y: 236, distance: 372.8
click at [512, 236] on div "Upload Documents- Completion Status 50% Claim Form * Uploaded Hospital Bills An…" at bounding box center [291, 347] width 458 height 565
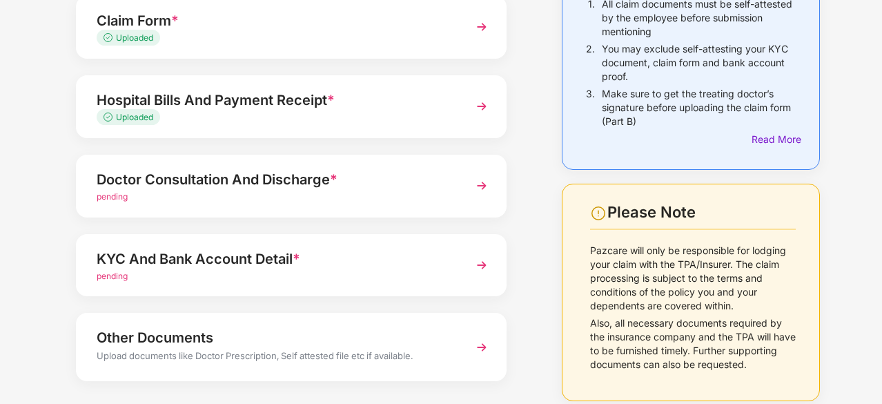
scroll to position [221, 0]
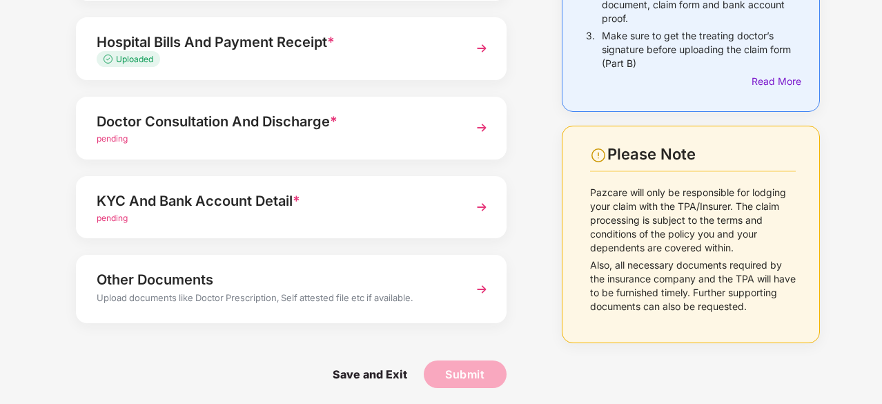
click at [124, 213] on span "pending" at bounding box center [112, 218] width 31 height 10
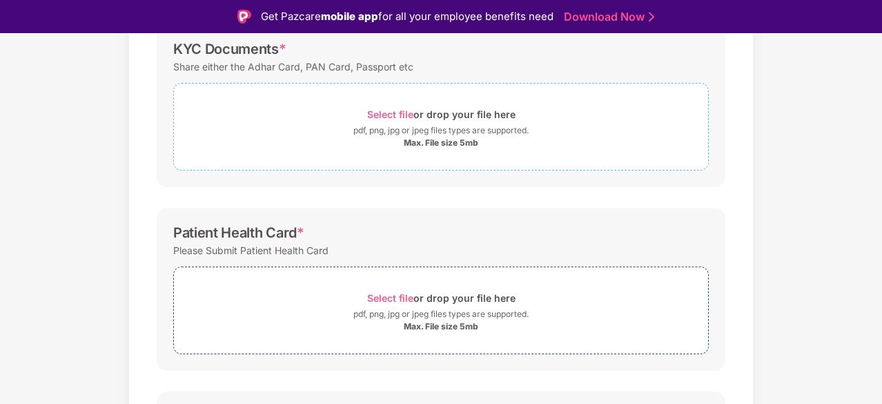
click at [409, 115] on span "Select file" at bounding box center [390, 114] width 46 height 12
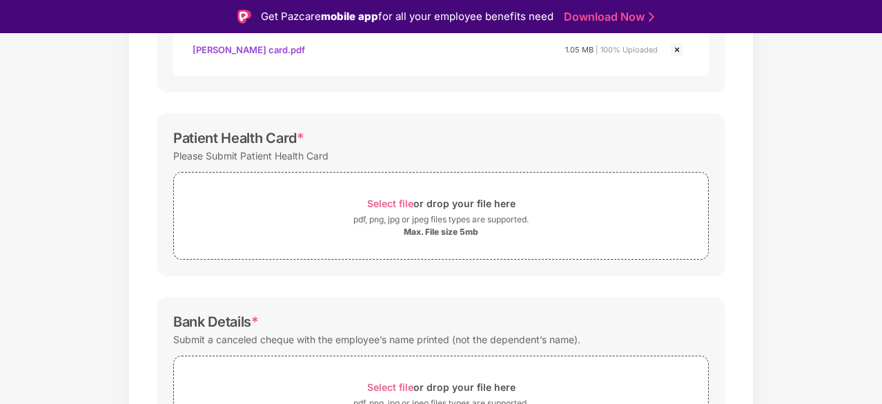
scroll to position [387, 0]
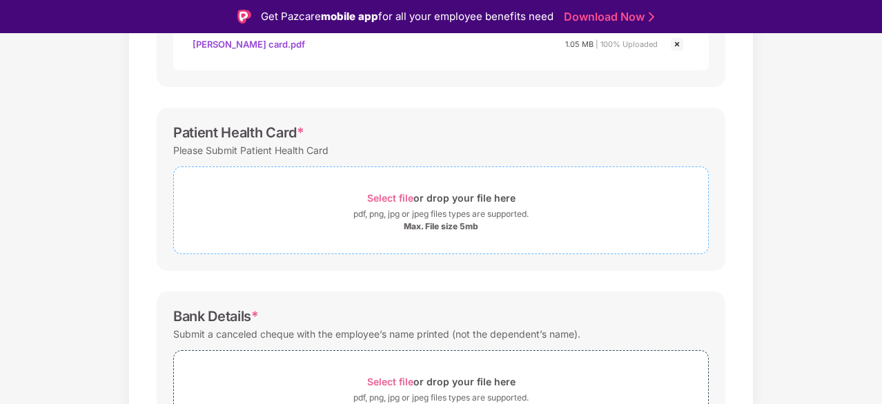
click at [387, 195] on span "Select file" at bounding box center [390, 198] width 46 height 12
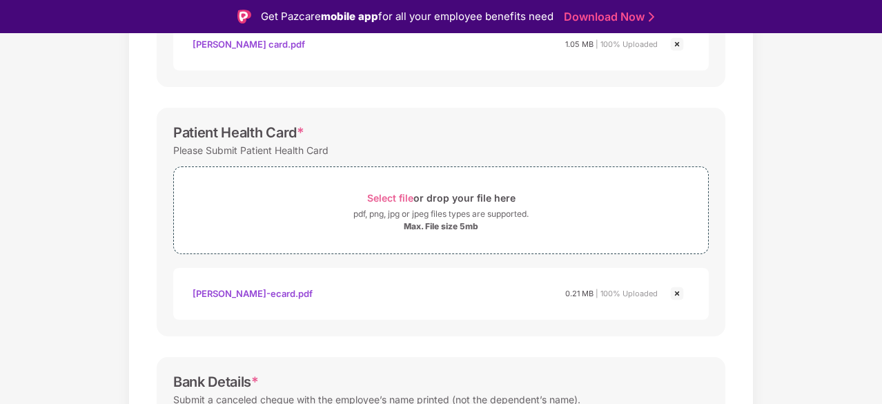
scroll to position [33, 0]
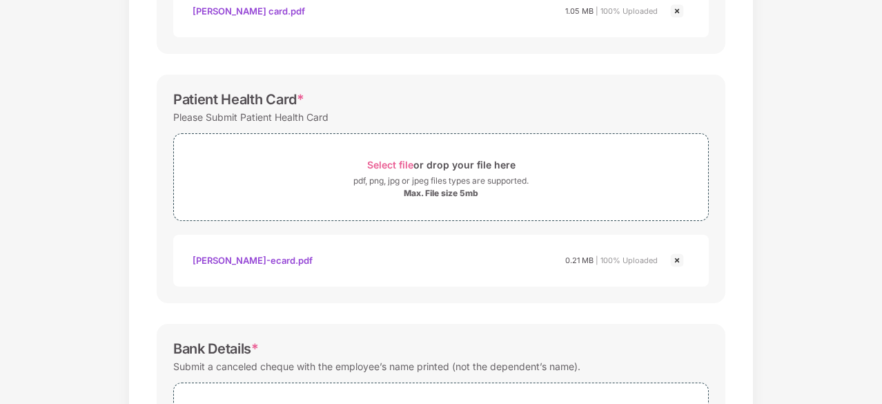
click at [502, 340] on div "Bank Details *" at bounding box center [441, 348] width 536 height 17
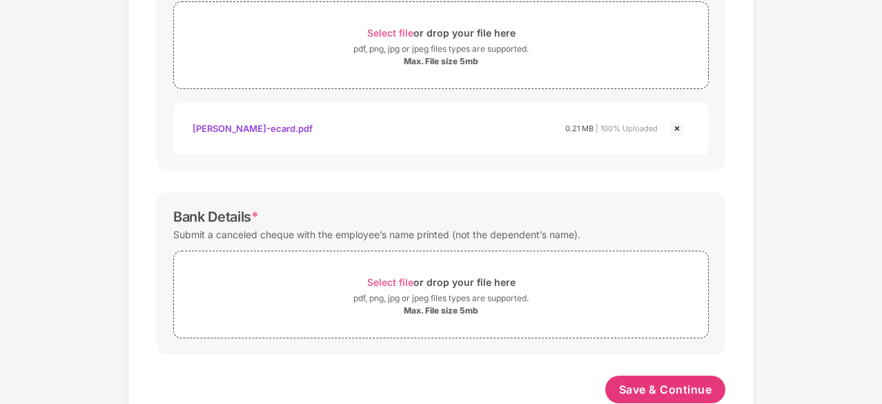
scroll to position [551, 0]
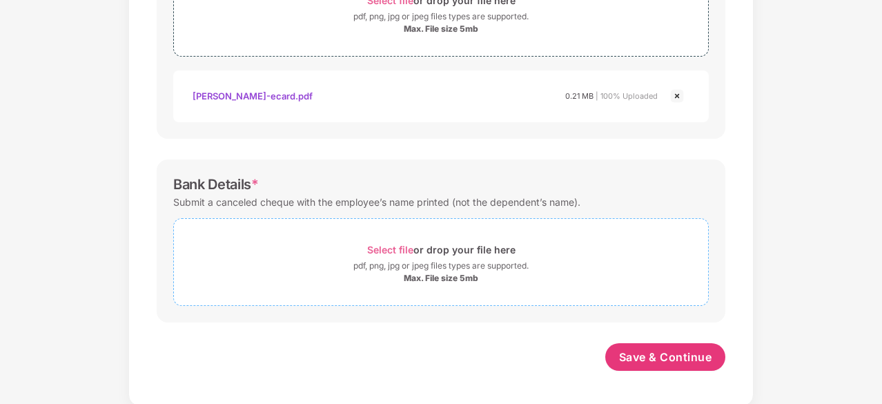
click at [400, 244] on span "Select file" at bounding box center [390, 250] width 46 height 12
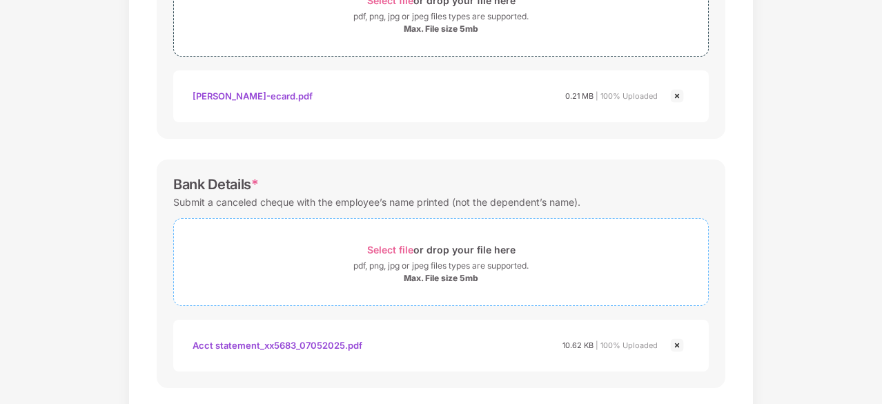
click at [390, 248] on span "Select file" at bounding box center [390, 250] width 46 height 12
drag, startPoint x: 880, startPoint y: 231, endPoint x: 883, endPoint y: 340, distance: 108.4
click at [882, 340] on html "Get Pazcare mobile app for all your employee benefits need Download Now Upload …" at bounding box center [441, 169] width 882 height 404
click at [775, 302] on div "Documents List > KYC and Bank Account Detail KYC and Bank Account Detail Passwo…" at bounding box center [441, 25] width 882 height 1023
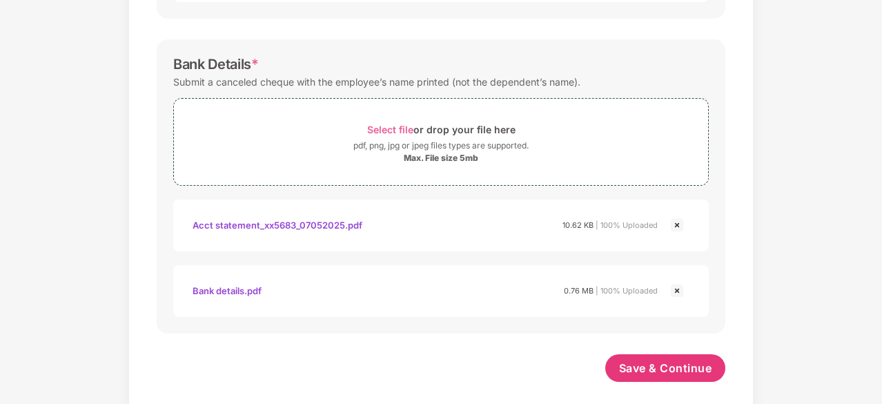
scroll to position [682, 0]
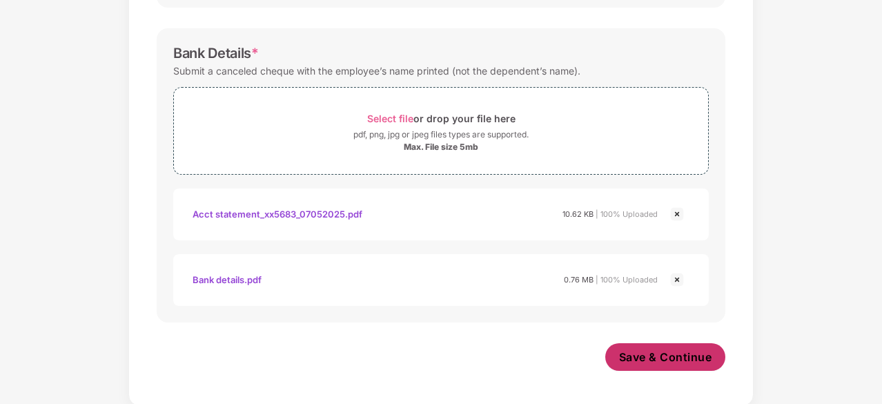
drag, startPoint x: 694, startPoint y: 338, endPoint x: 689, endPoint y: 349, distance: 12.3
click at [689, 349] on span "Save & Continue" at bounding box center [665, 356] width 93 height 15
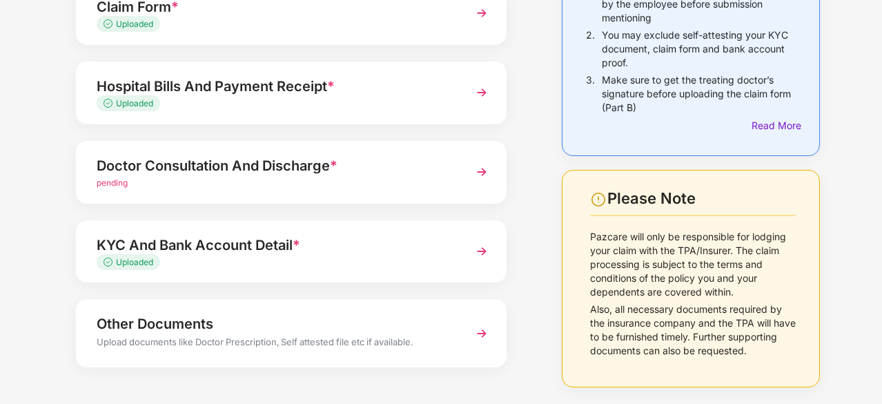
scroll to position [225, 0]
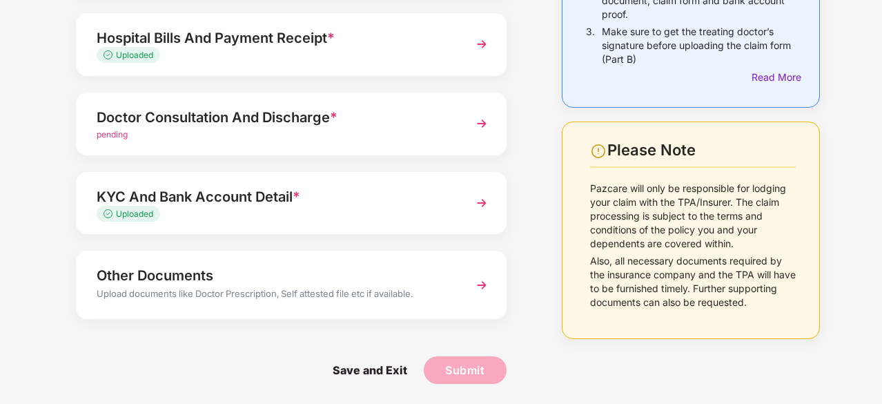
click at [480, 129] on img at bounding box center [481, 123] width 25 height 25
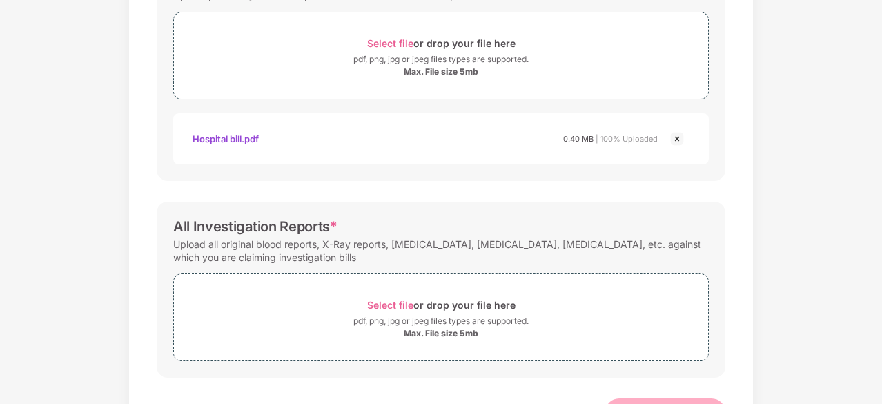
scroll to position [425, 0]
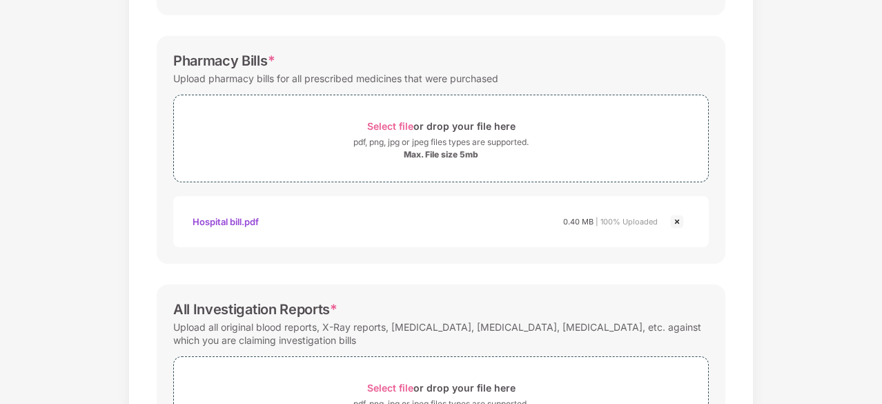
drag, startPoint x: 883, startPoint y: 218, endPoint x: 777, endPoint y: 380, distance: 193.6
click at [777, 380] on div "Documents List > Doctor consultation and discharge summary Doctor consultation …" at bounding box center [441, 92] width 882 height 904
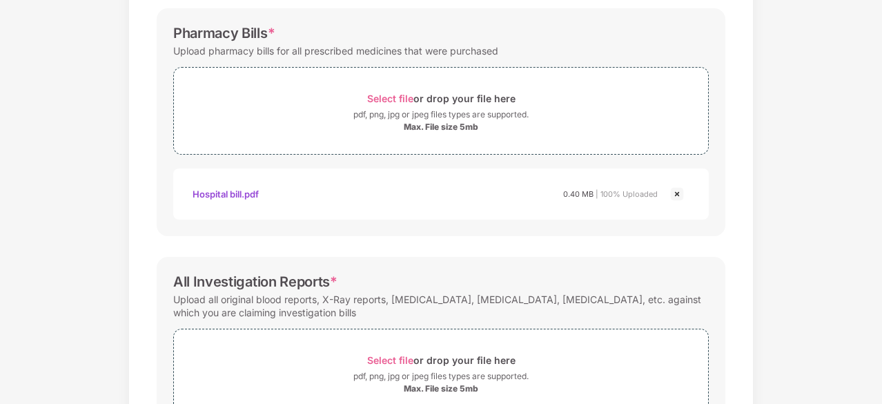
scroll to position [563, 0]
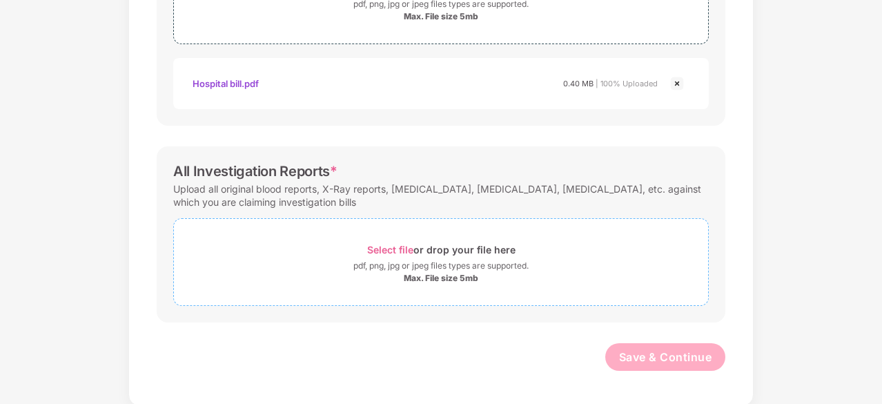
click at [380, 255] on div "Select file or drop your file here" at bounding box center [441, 249] width 148 height 19
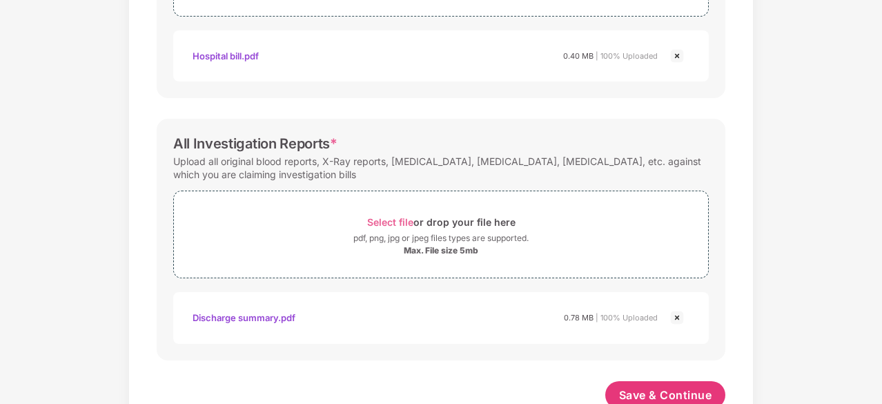
scroll to position [628, 0]
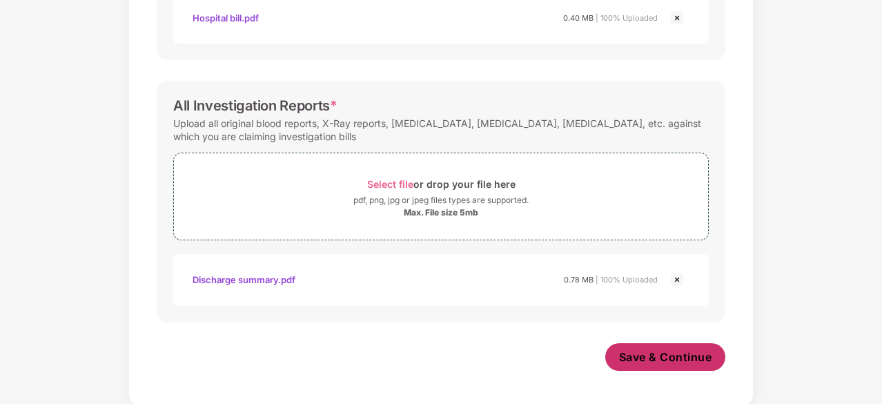
click at [670, 356] on span "Save & Continue" at bounding box center [665, 356] width 93 height 15
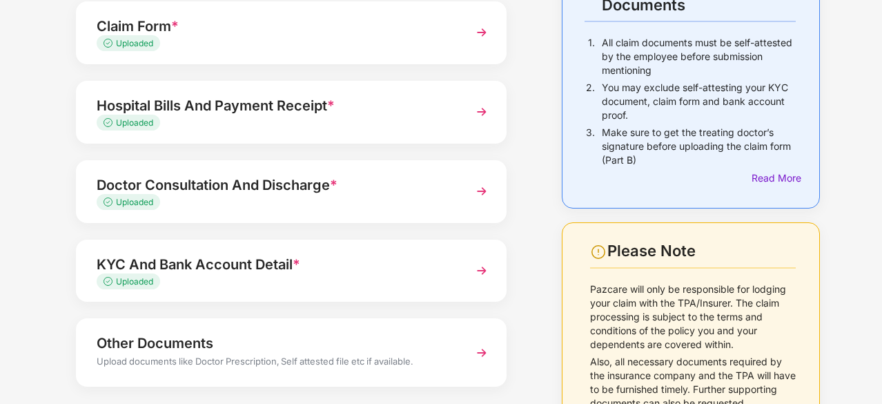
scroll to position [192, 0]
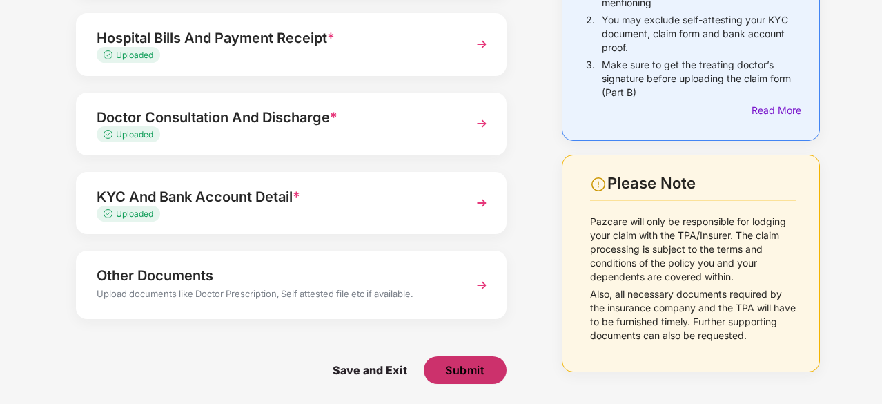
click at [479, 364] on span "Submit" at bounding box center [464, 369] width 39 height 15
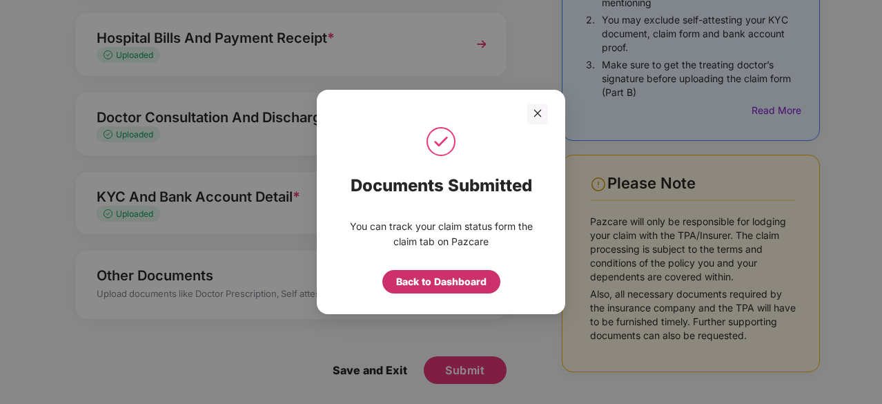
click at [476, 291] on div "Back to Dashboard" at bounding box center [441, 281] width 118 height 23
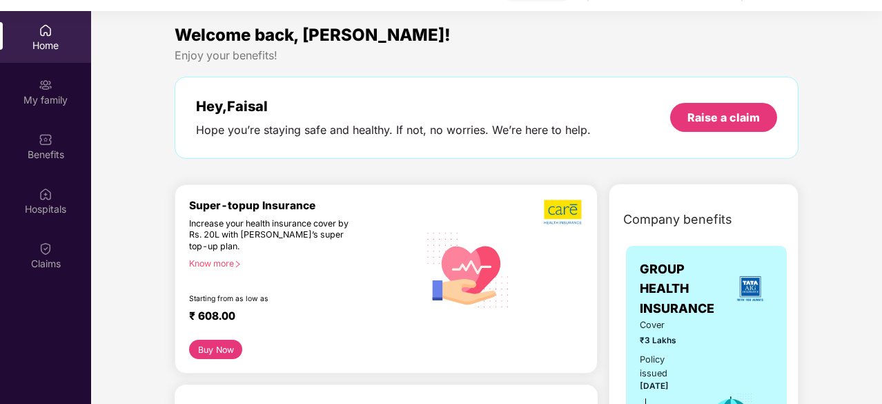
scroll to position [77, 0]
